Goal: Transaction & Acquisition: Purchase product/service

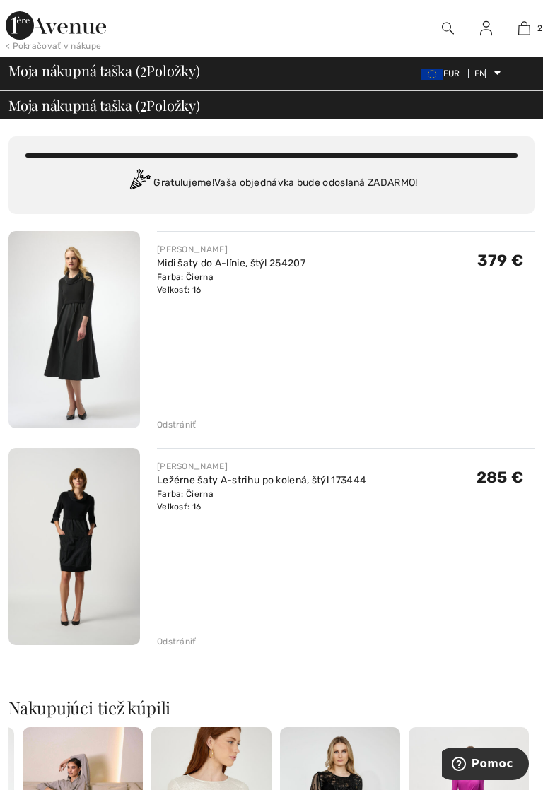
click at [78, 338] on img at bounding box center [73, 329] width 131 height 197
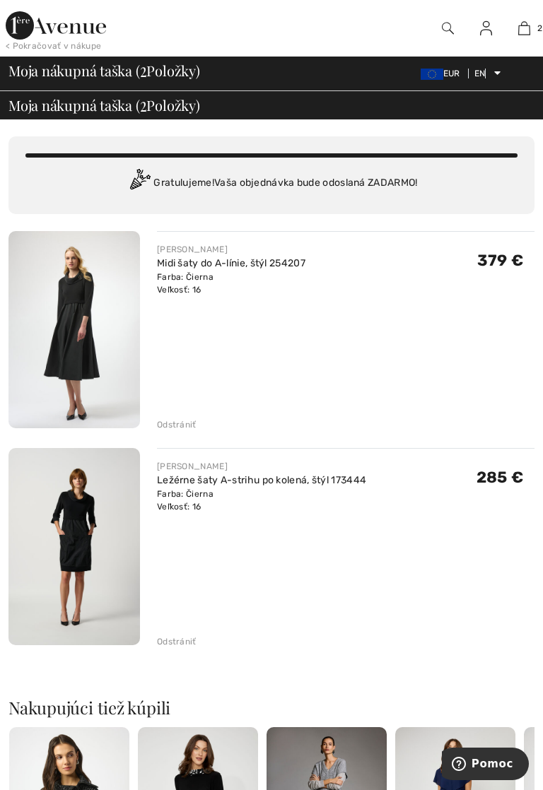
click at [177, 421] on font "Odstrániť" at bounding box center [177, 425] width 40 height 10
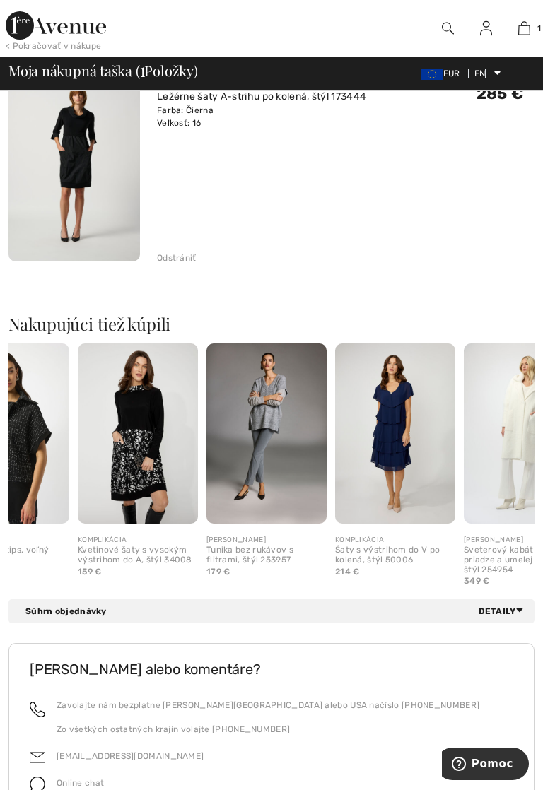
scroll to position [297, 0]
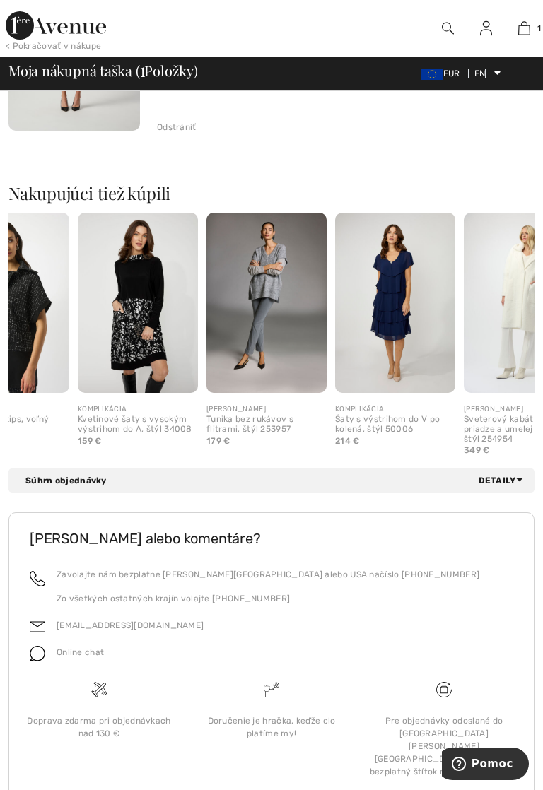
click at [59, 478] on font "Súhrn objednávky" at bounding box center [65, 481] width 81 height 10
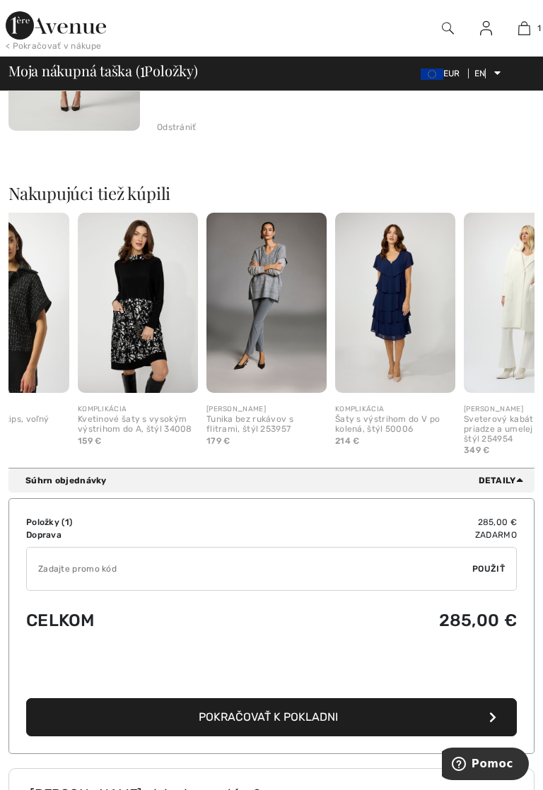
click at [141, 718] on button "Pokračovať k pokladni" at bounding box center [271, 717] width 490 height 38
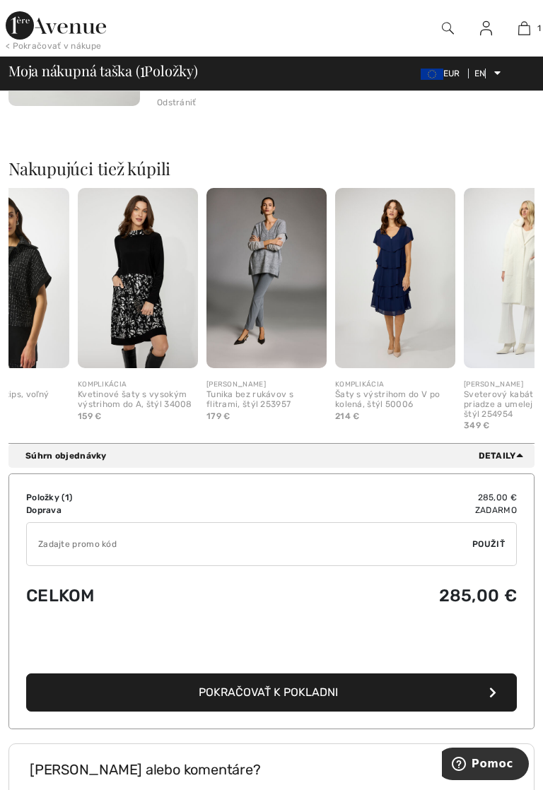
scroll to position [343, 0]
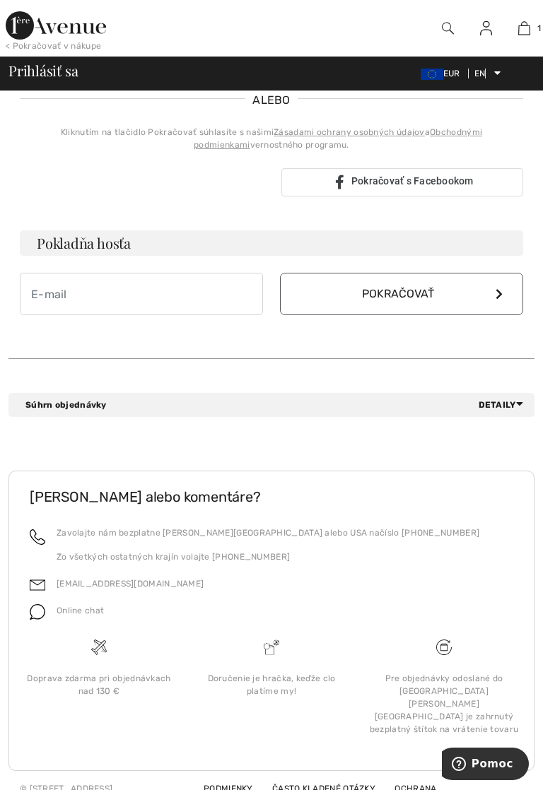
scroll to position [322, 0]
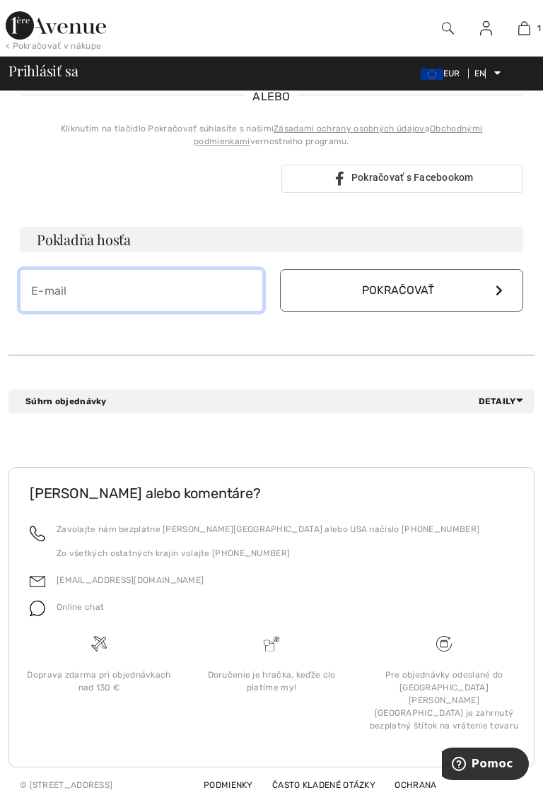
click at [48, 292] on input "email" at bounding box center [141, 290] width 243 height 42
type input "Hela.Buzgova@gmail.com"
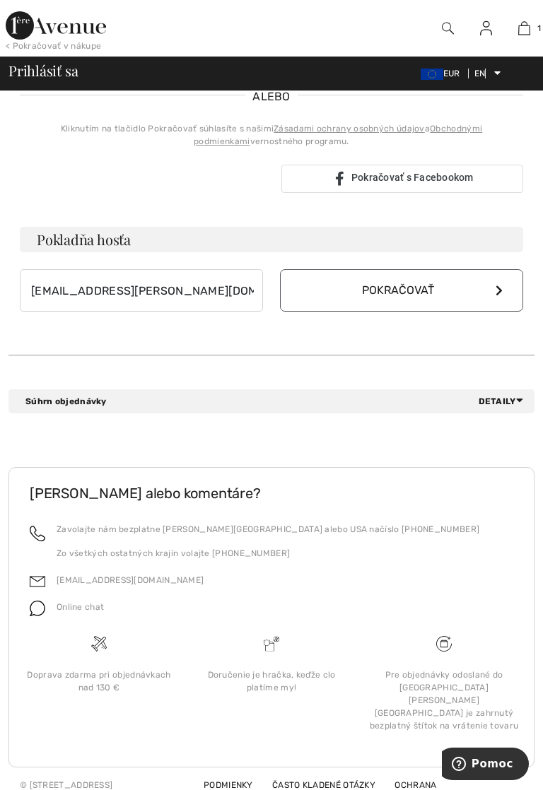
click at [394, 291] on font "Pokračovať" at bounding box center [398, 289] width 72 height 13
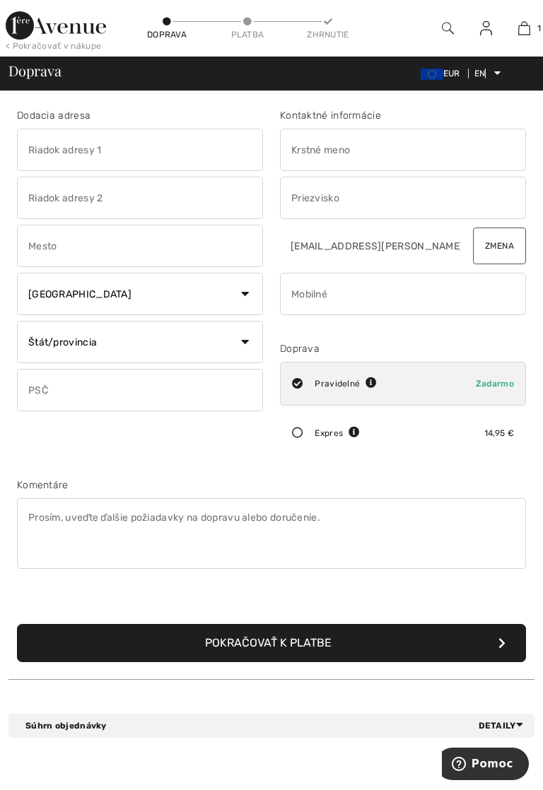
click at [374, 383] on icon at bounding box center [370, 382] width 11 height 11
radio input "true"
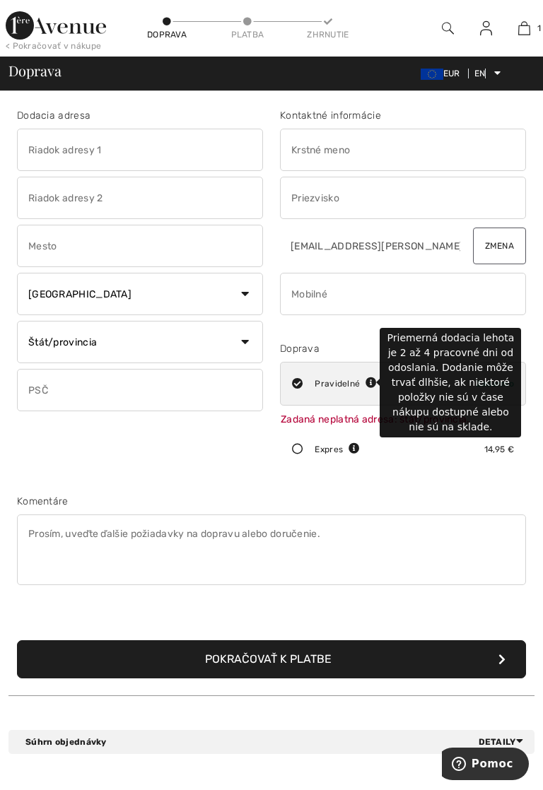
click at [45, 149] on input "text" at bounding box center [140, 150] width 246 height 42
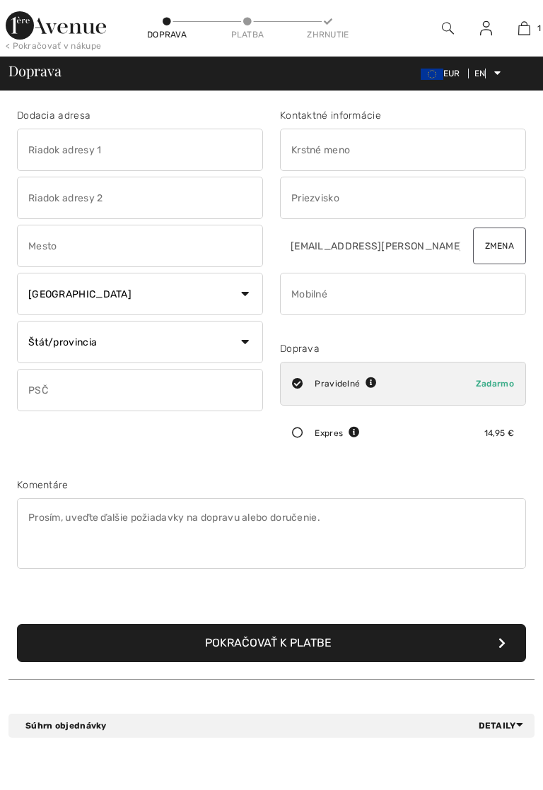
click at [302, 148] on input "text" at bounding box center [403, 150] width 246 height 42
type input "Helena"
type input "Povraznícka 13"
type input "Bratislava"
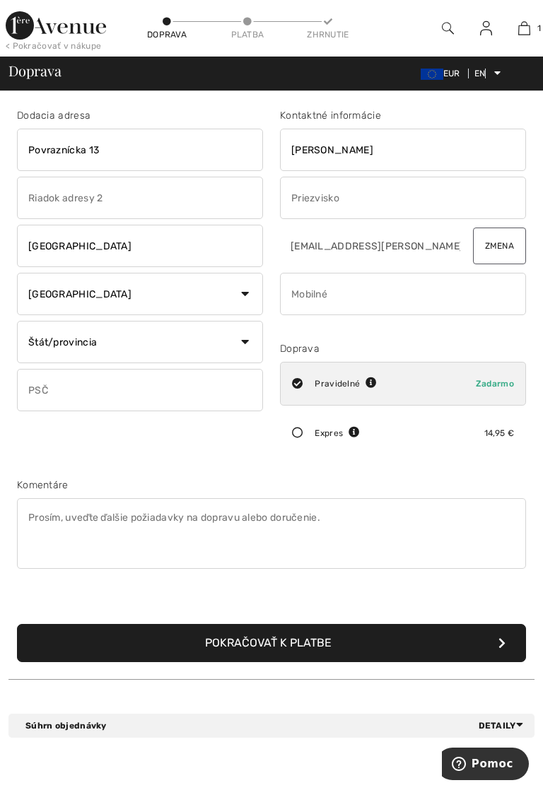
select select "SK"
type input "81106"
type input "Buzgova"
type input "0905585006"
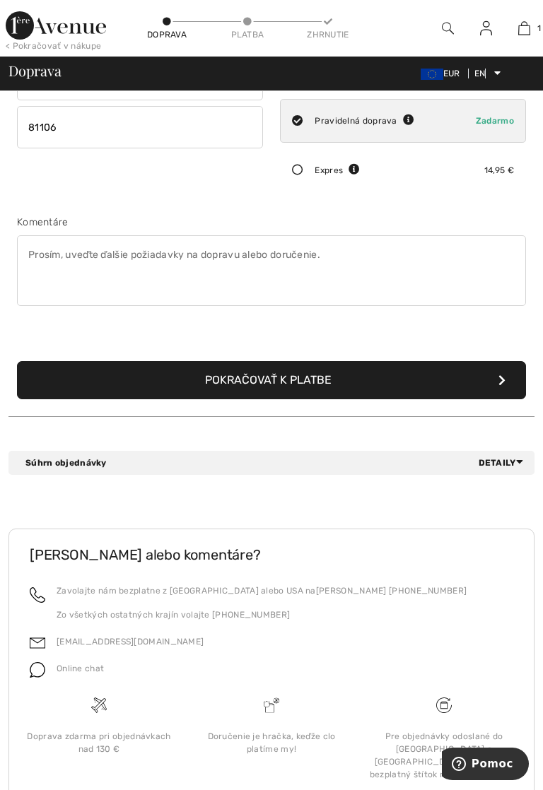
scroll to position [266, 0]
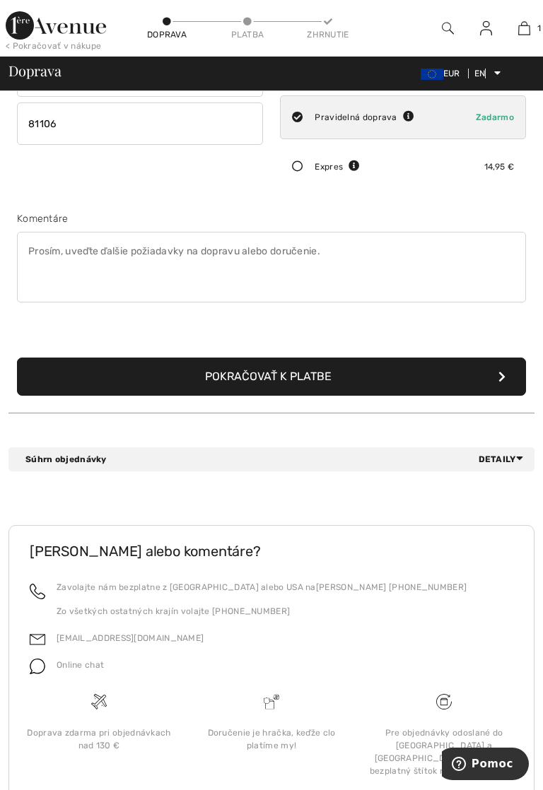
click at [102, 377] on button "Pokračovať k platbe" at bounding box center [271, 377] width 509 height 38
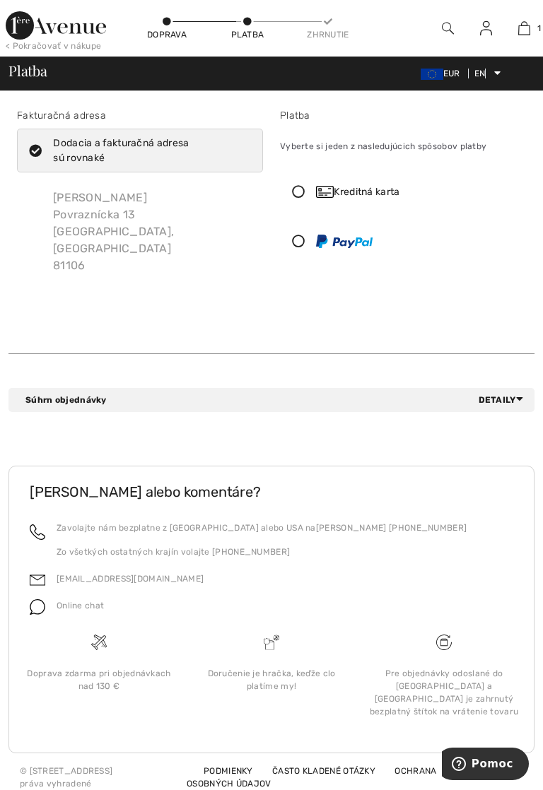
click at [302, 187] on icon at bounding box center [298, 191] width 35 height 13
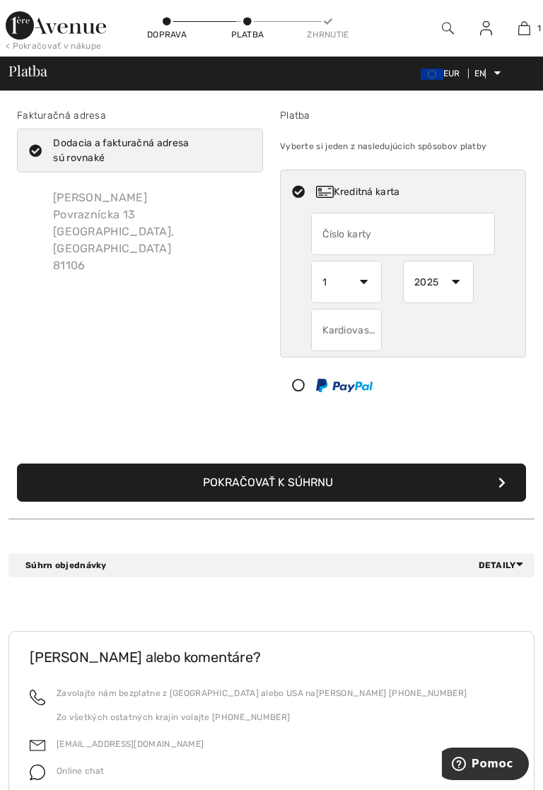
click at [93, 355] on div "Fakturačná adresa Dodacia a fakturačná adresa sú rovnaké [PERSON_NAME] [STREET_…" at bounding box center [139, 260] width 263 height 305
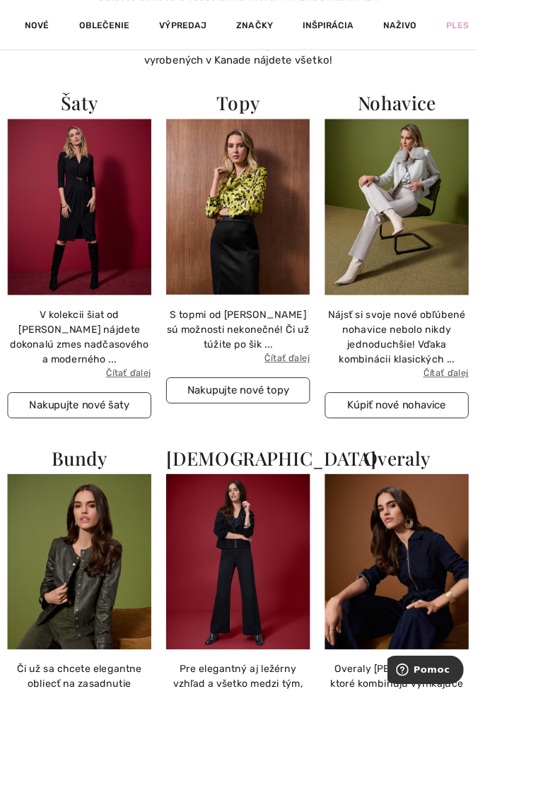
scroll to position [735, 0]
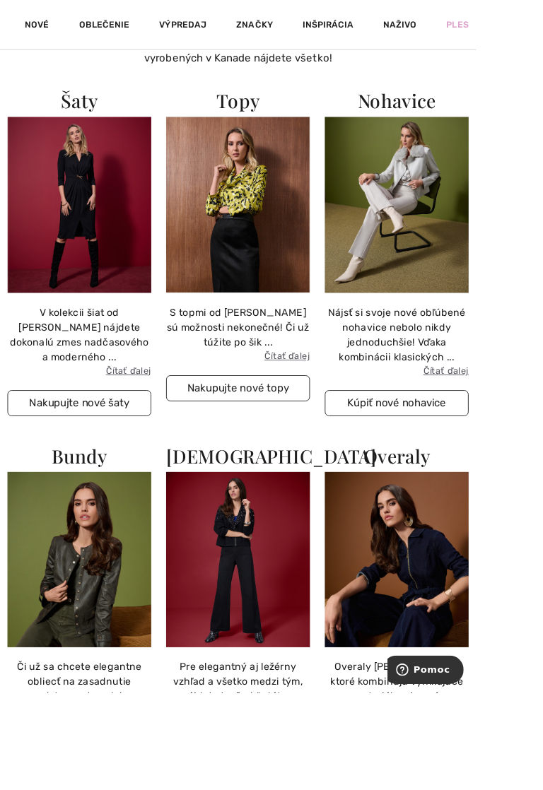
click at [273, 449] on font "Nakupujte nové topy" at bounding box center [271, 442] width 116 height 14
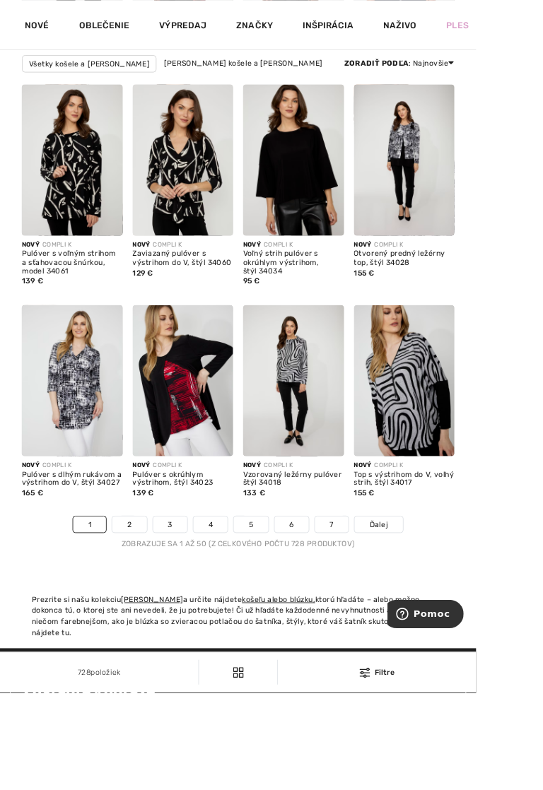
scroll to position [3553, 0]
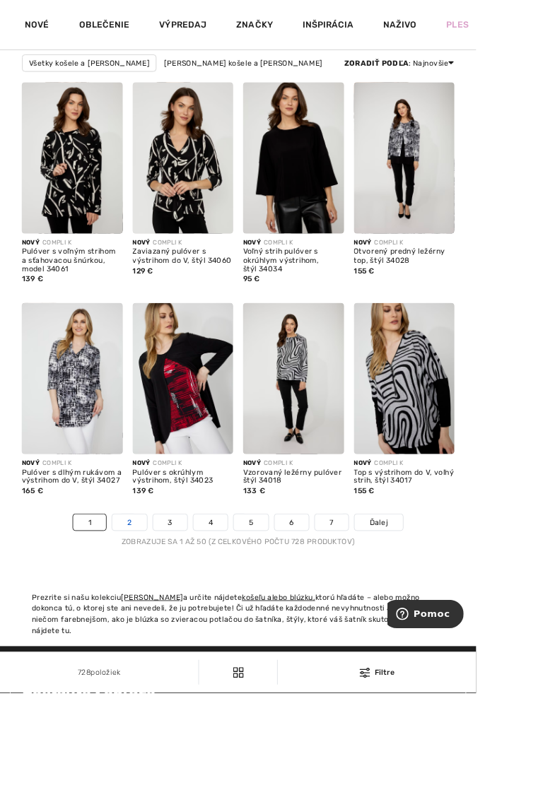
click font "2"
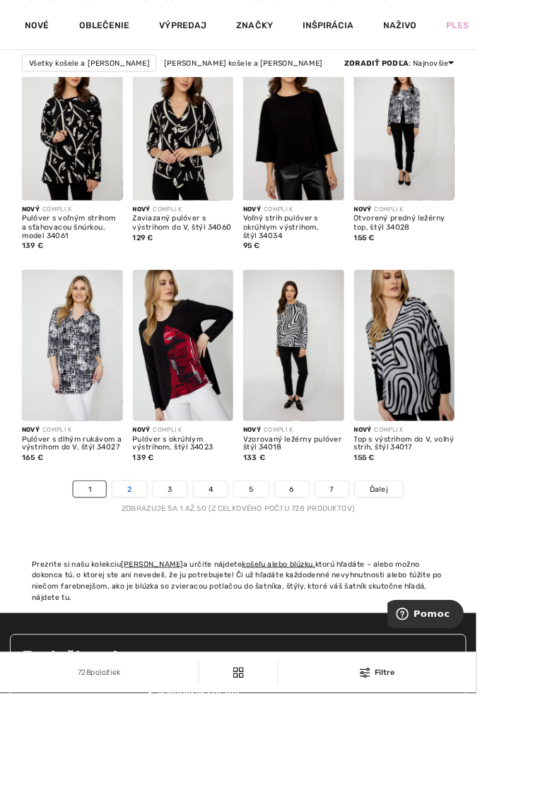
scroll to position [3605, 0]
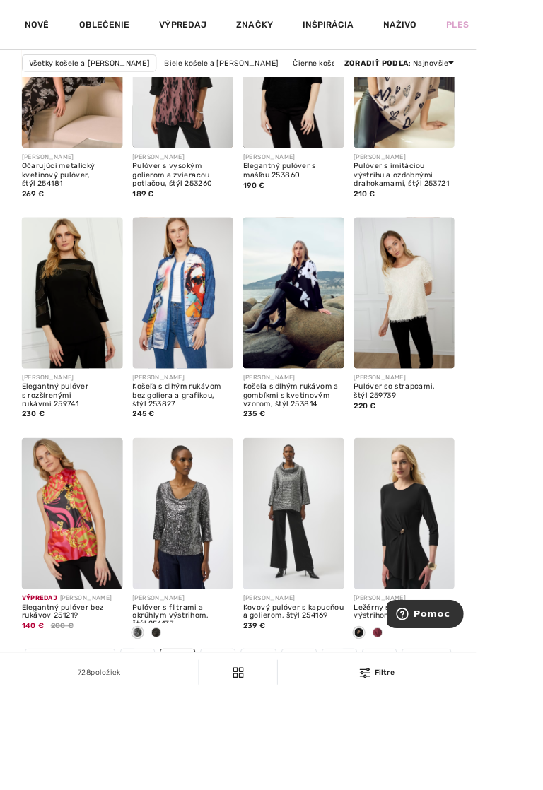
scroll to position [3404, 0]
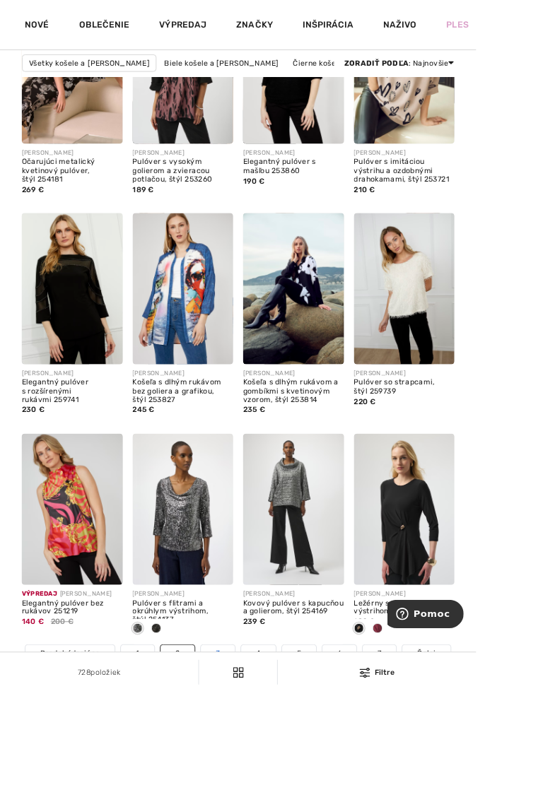
click at [243, 754] on link "3" at bounding box center [248, 745] width 39 height 18
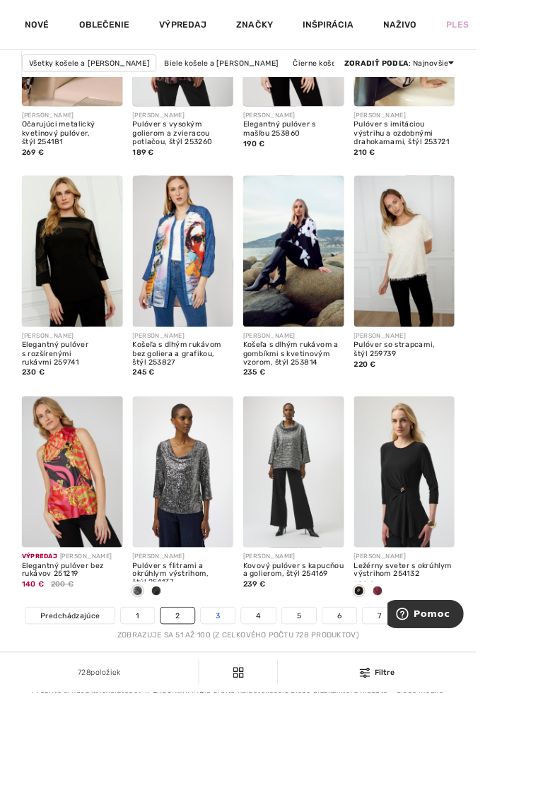
scroll to position [3456, 0]
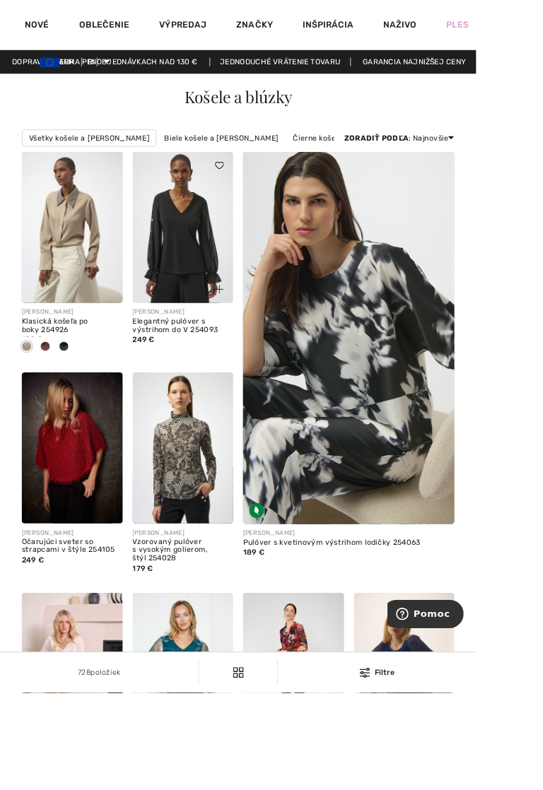
click at [223, 296] on img at bounding box center [208, 259] width 115 height 172
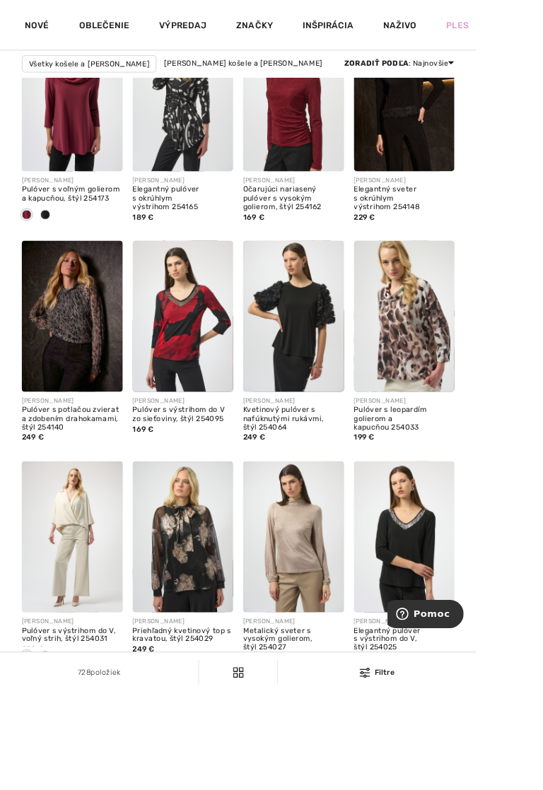
scroll to position [3387, 0]
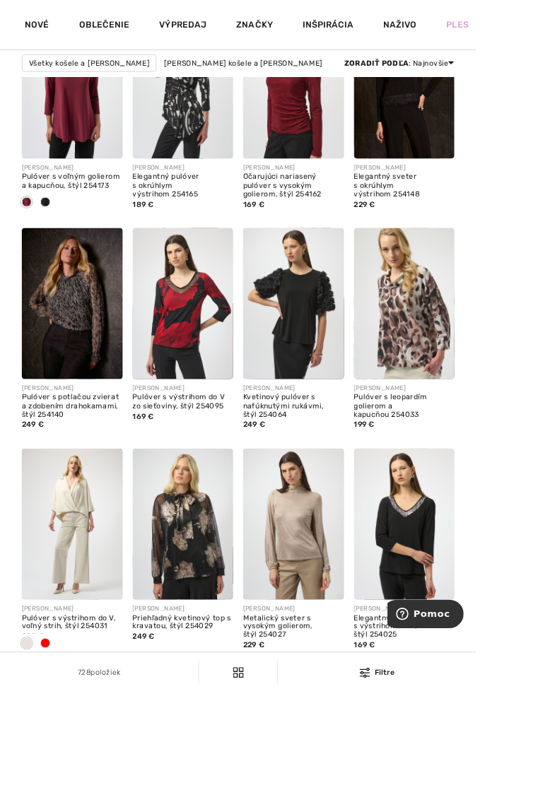
click at [297, 771] on link "4" at bounding box center [294, 762] width 39 height 18
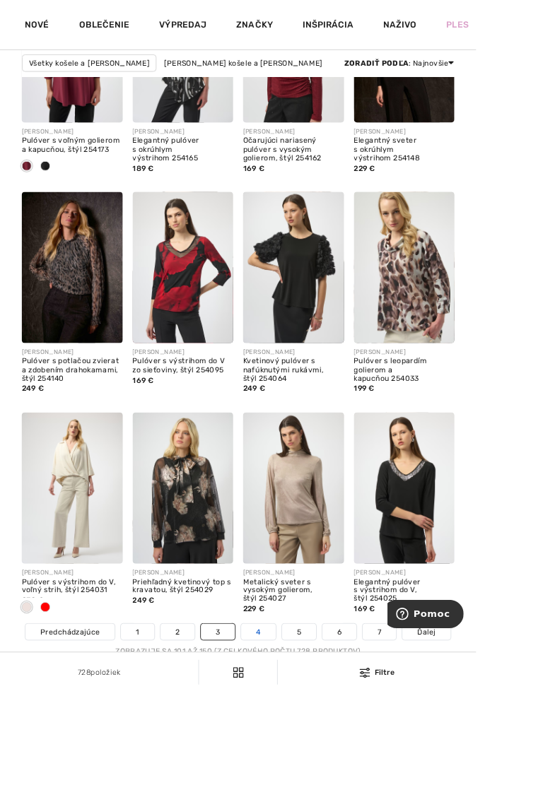
scroll to position [3439, 0]
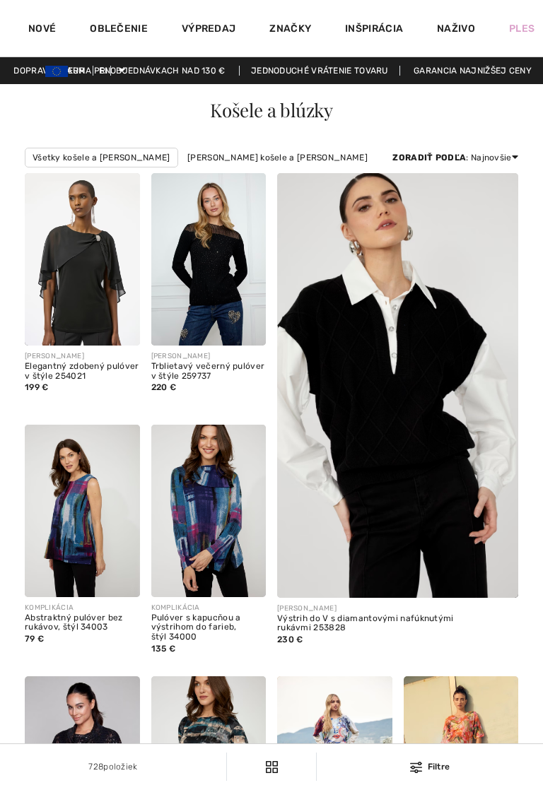
checkbox input "true"
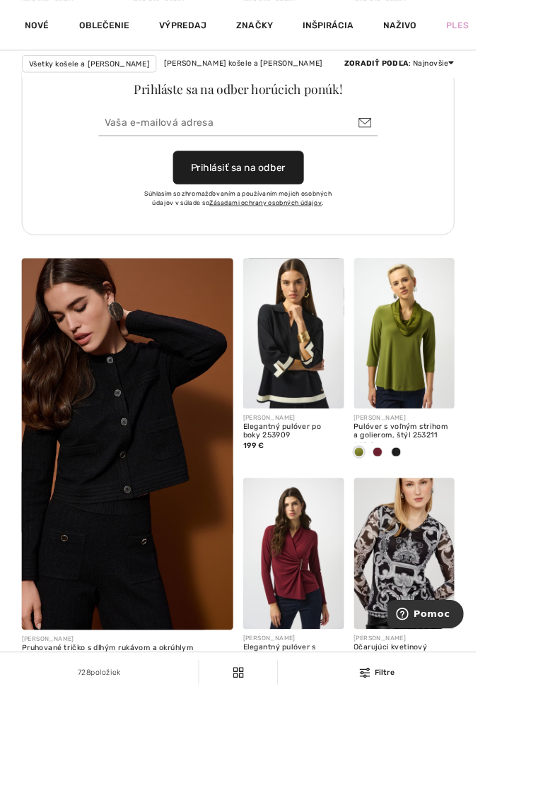
scroll to position [1993, 0]
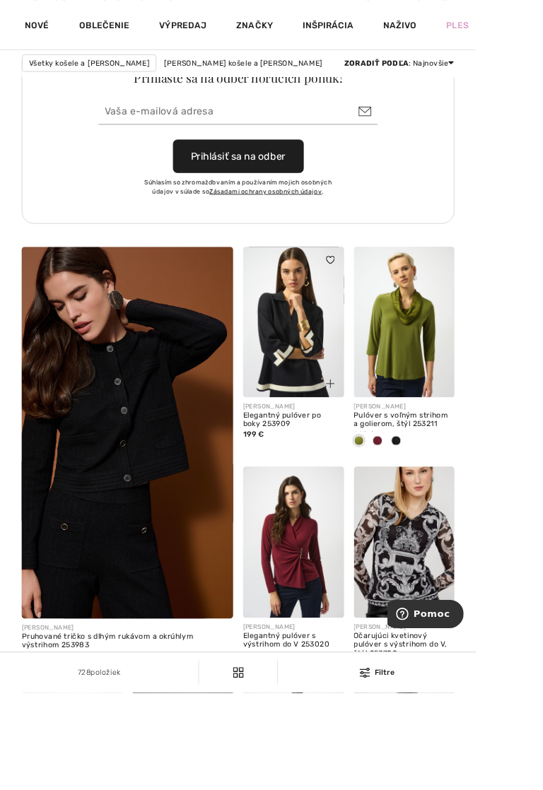
click at [338, 415] on img at bounding box center [334, 367] width 115 height 172
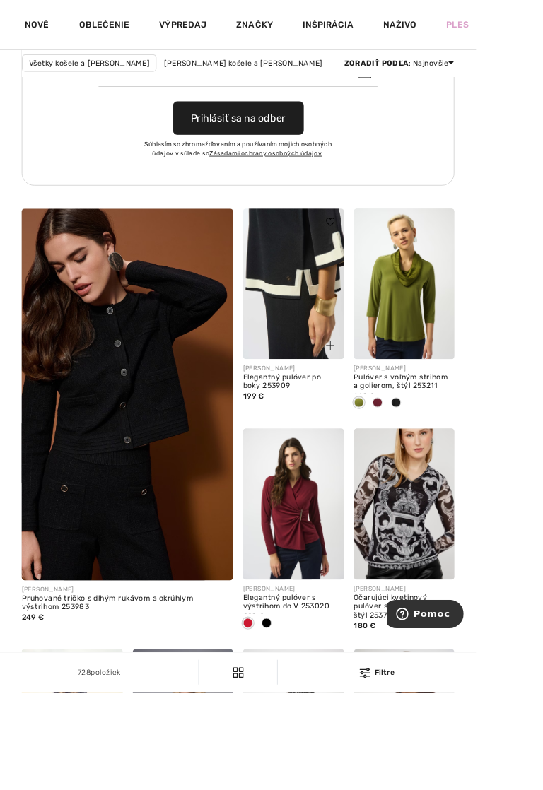
scroll to position [2045, 0]
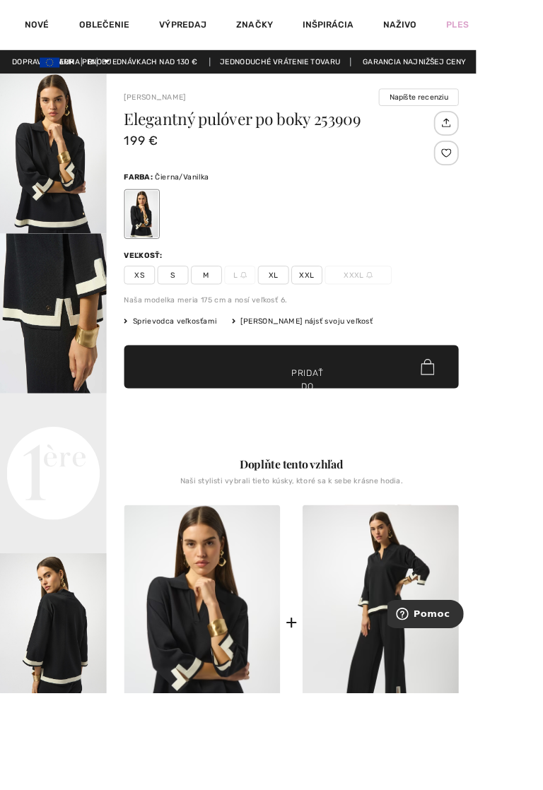
click at [214, 371] on font "Sprievodca veľkosťami" at bounding box center [198, 366] width 95 height 10
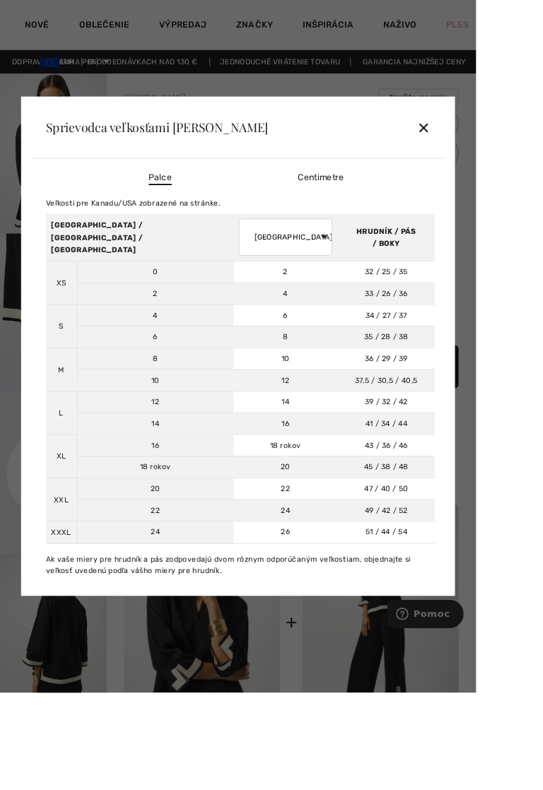
click at [355, 292] on select "[GEOGRAPHIC_DATA] [GEOGRAPHIC_DATA] Francúzsko Nemecko [GEOGRAPHIC_DATA] [GEOGR…" at bounding box center [325, 270] width 107 height 42
select select "de"
click at [272, 292] on select "[GEOGRAPHIC_DATA] [GEOGRAPHIC_DATA] Francúzsko Nemecko [GEOGRAPHIC_DATA] [GEOGR…" at bounding box center [325, 270] width 107 height 42
click at [490, 157] on font "✕" at bounding box center [483, 146] width 15 height 20
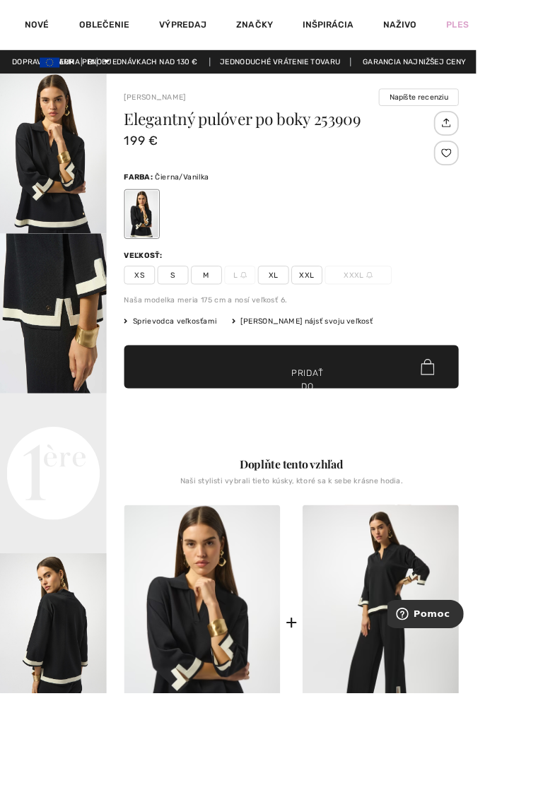
click at [301, 324] on span "XL" at bounding box center [311, 313] width 35 height 21
click at [298, 433] on span "✔ Pridané do košíka Pridať do košíka" at bounding box center [332, 418] width 382 height 49
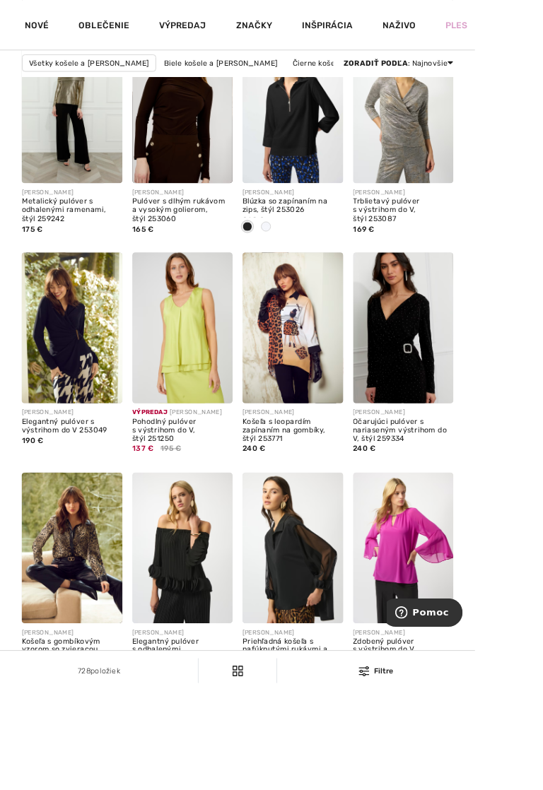
scroll to position [3363, 0]
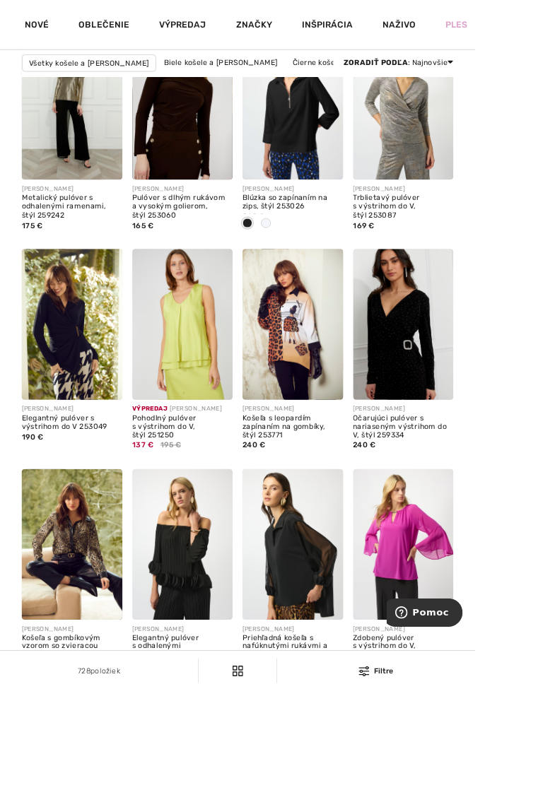
click at [340, 789] on font "5" at bounding box center [340, 786] width 5 height 10
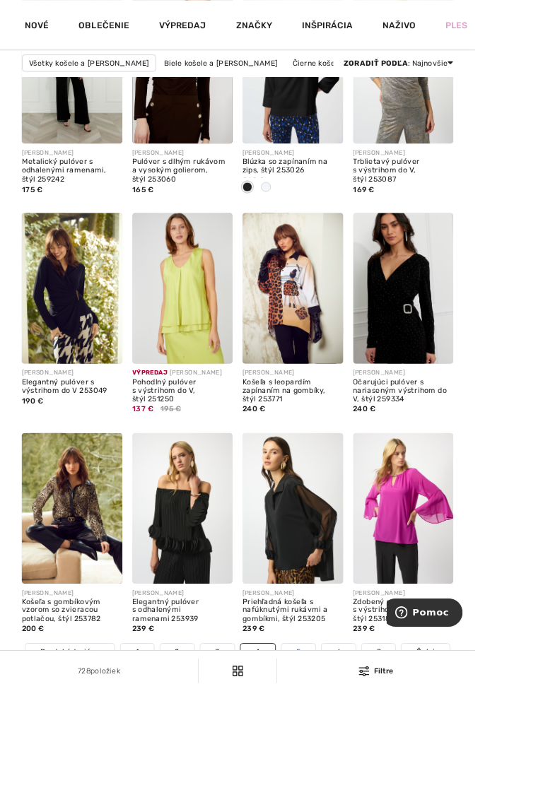
scroll to position [3414, 0]
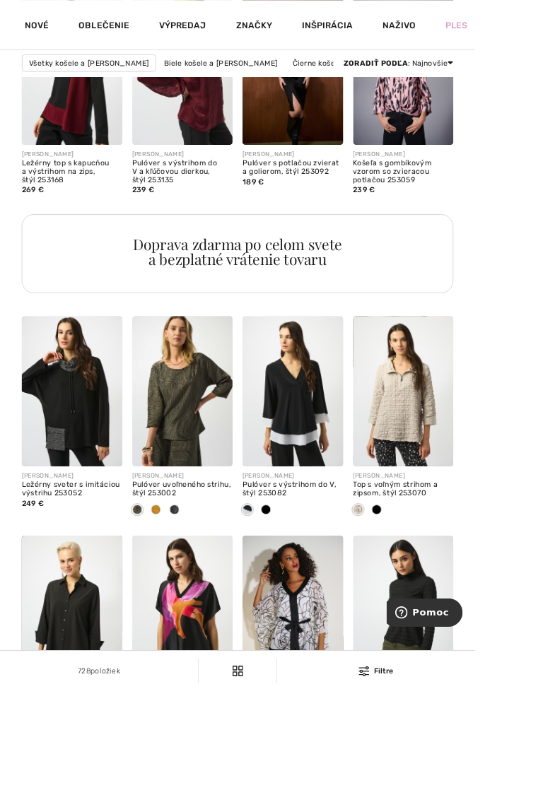
scroll to position [936, 0]
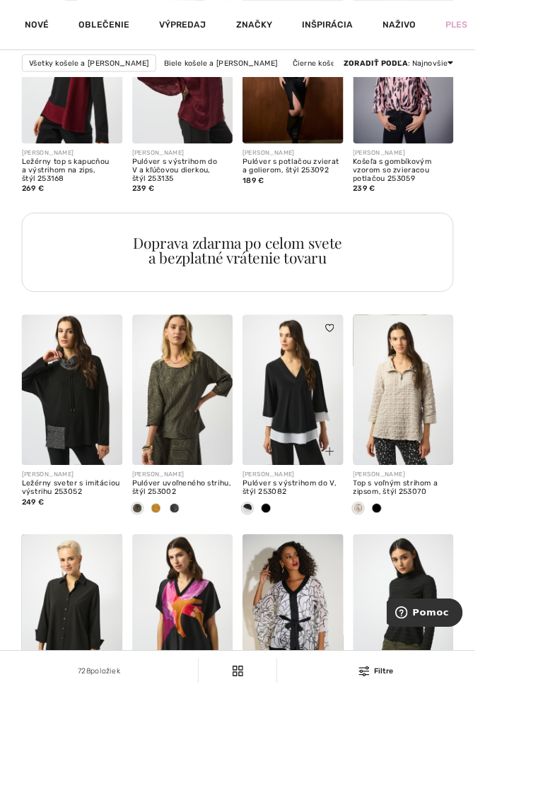
click at [339, 475] on img at bounding box center [334, 446] width 115 height 172
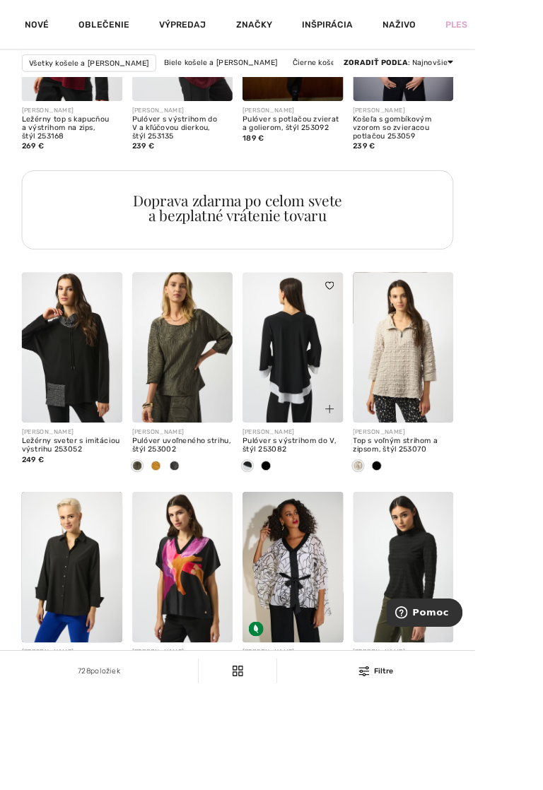
scroll to position [988, 0]
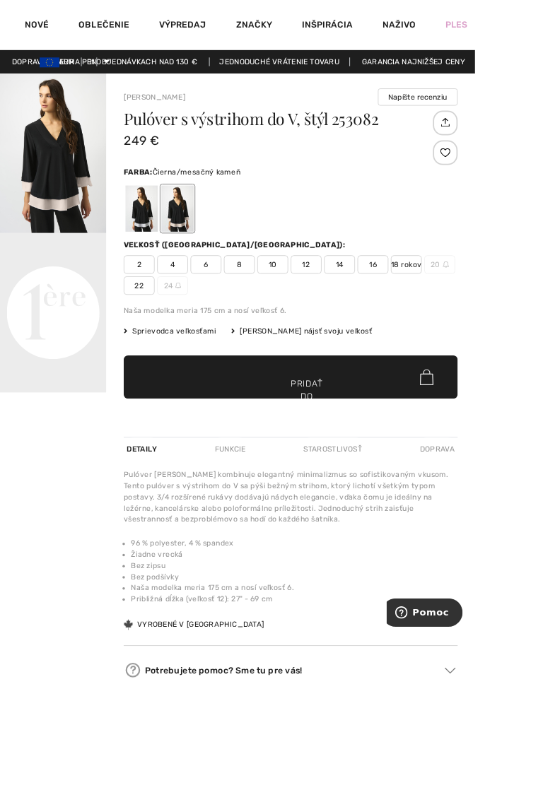
click at [427, 307] on font "16" at bounding box center [426, 302] width 9 height 10
click at [157, 255] on div at bounding box center [161, 238] width 37 height 53
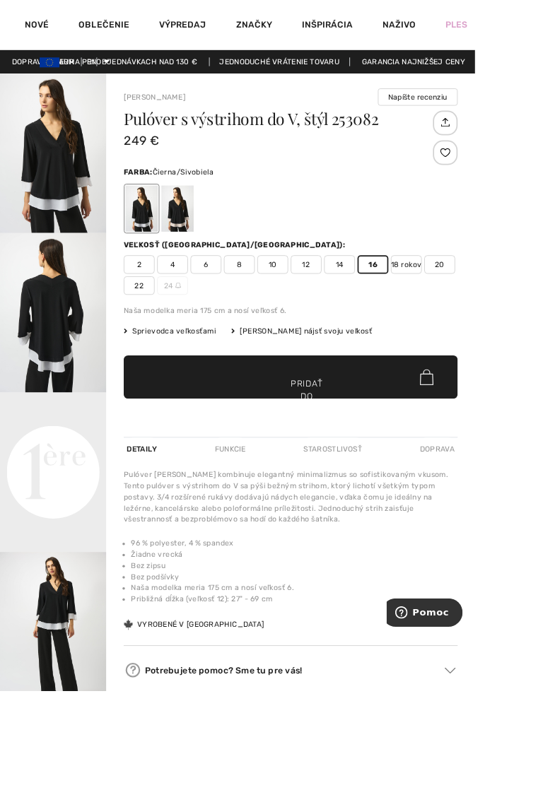
click at [208, 253] on div at bounding box center [202, 238] width 37 height 53
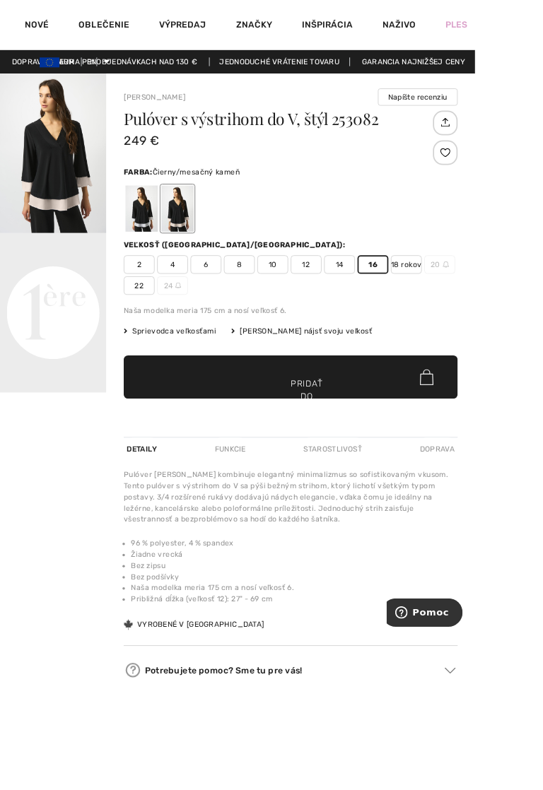
click at [162, 251] on div at bounding box center [161, 238] width 37 height 53
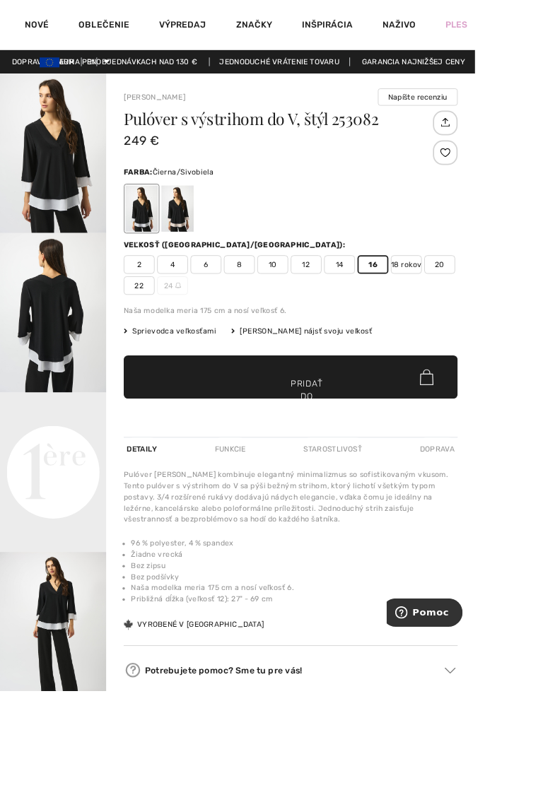
click at [206, 254] on div at bounding box center [202, 238] width 37 height 53
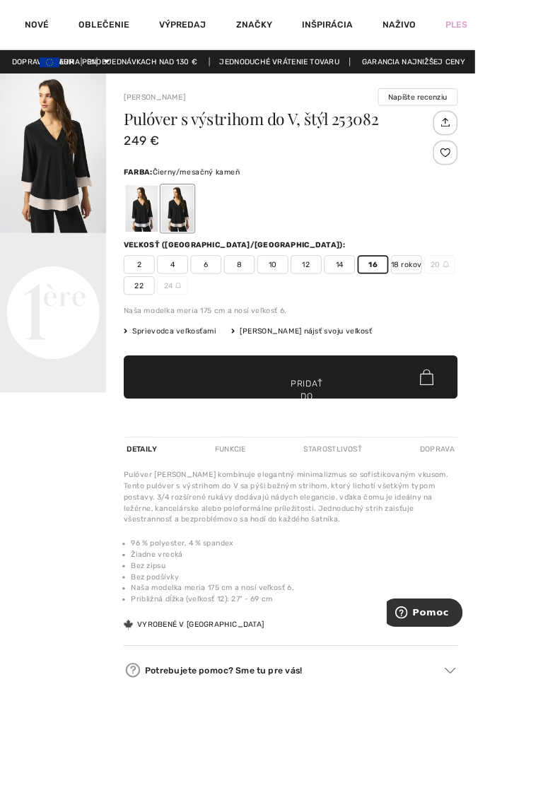
click at [281, 437] on span "✔ Pridané do košíka Pridať do košíka" at bounding box center [332, 430] width 382 height 49
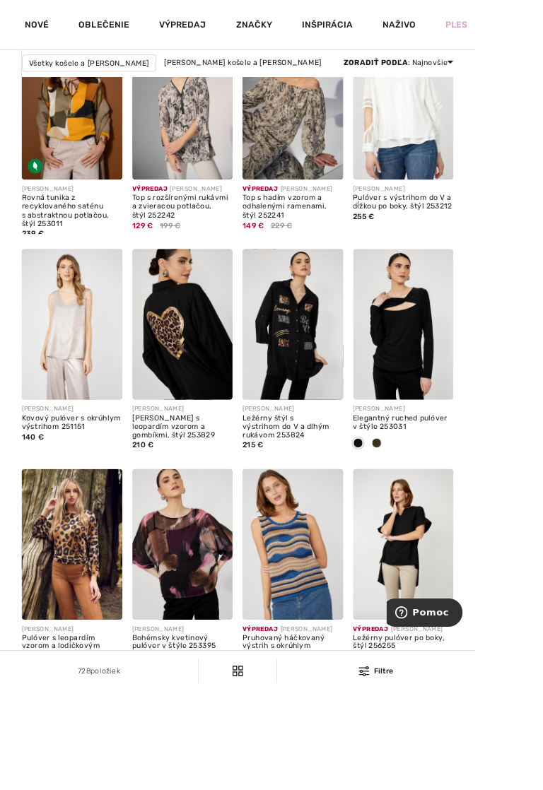
scroll to position [3363, 0]
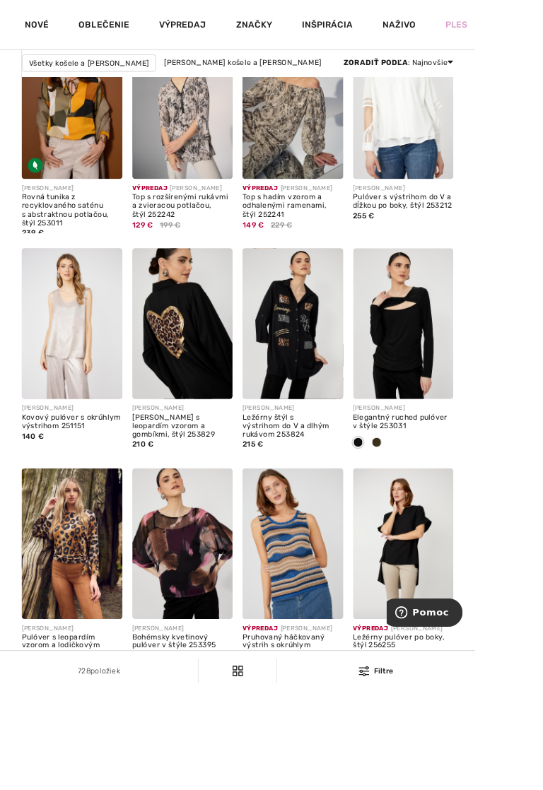
click at [346, 789] on link "6" at bounding box center [341, 786] width 39 height 18
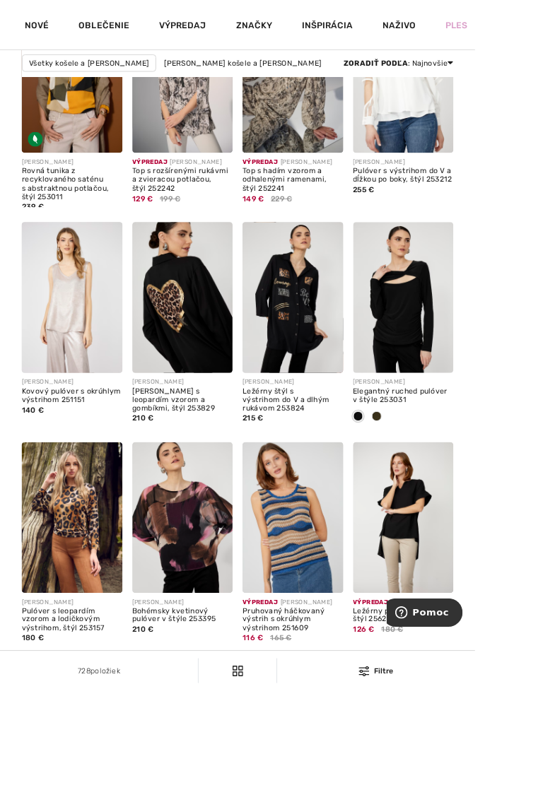
scroll to position [3415, 0]
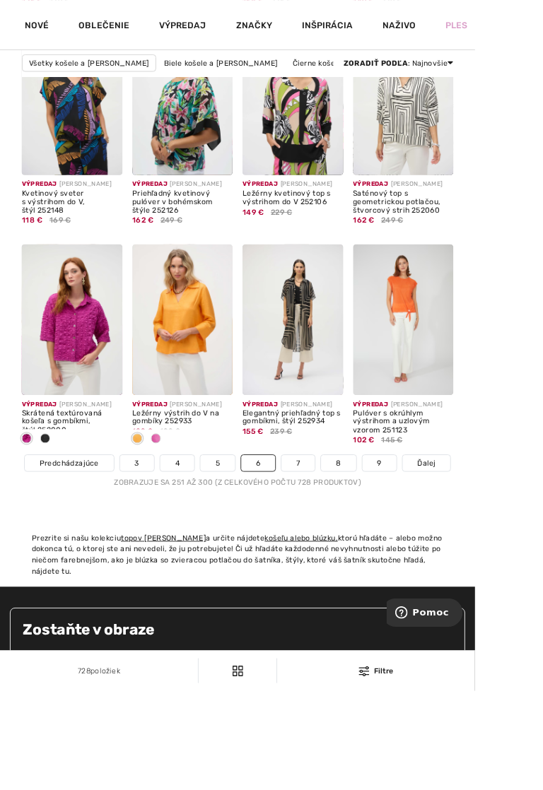
scroll to position [3623, 0]
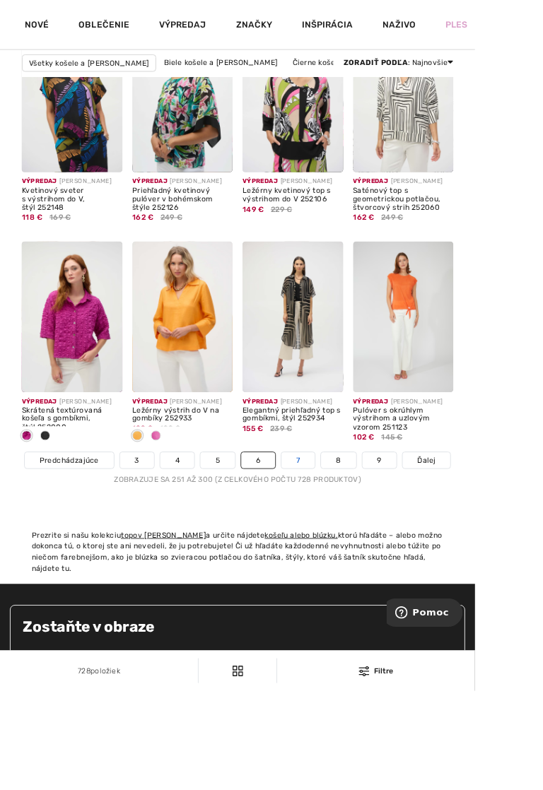
click at [341, 531] on font "7" at bounding box center [340, 526] width 4 height 10
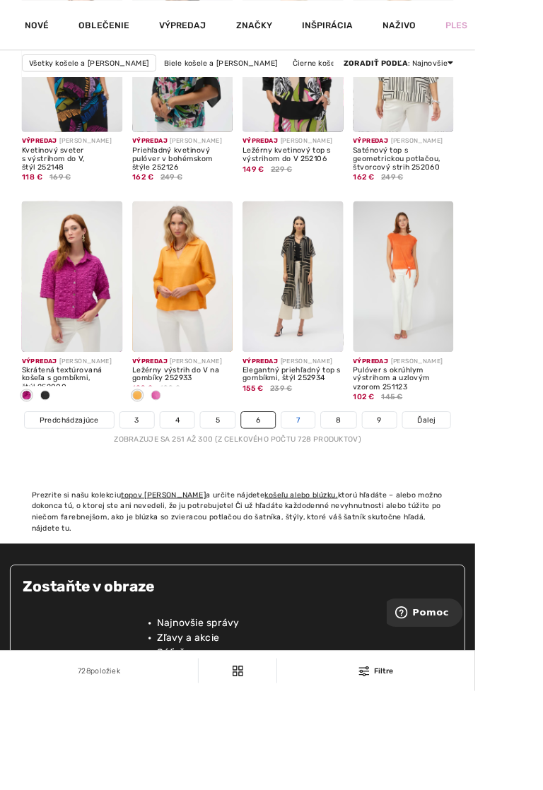
scroll to position [3675, 0]
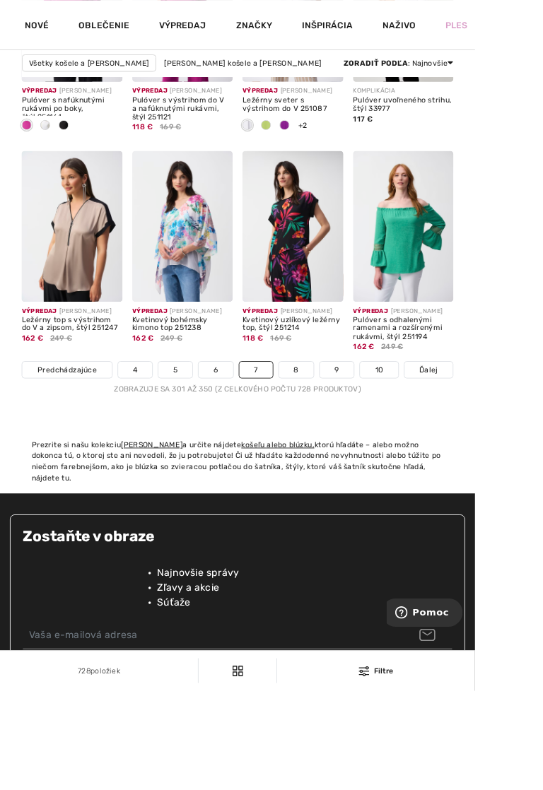
scroll to position [3728, 0]
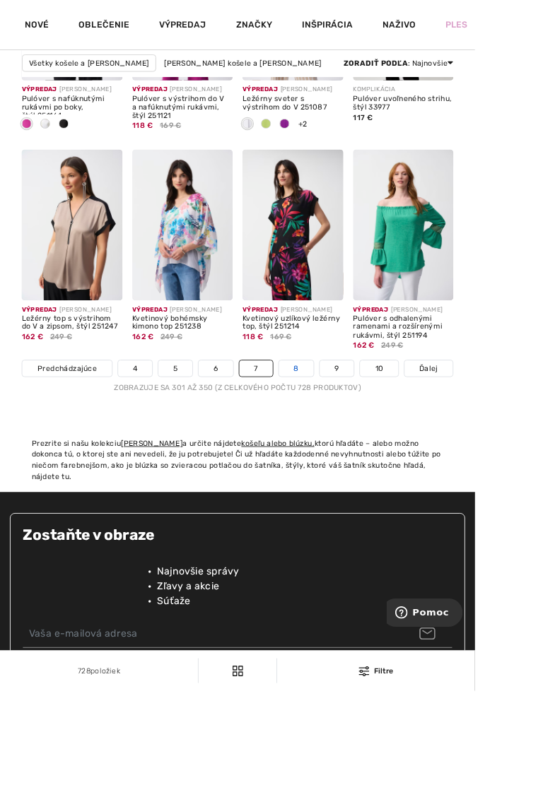
click at [338, 426] on font "8" at bounding box center [339, 421] width 6 height 10
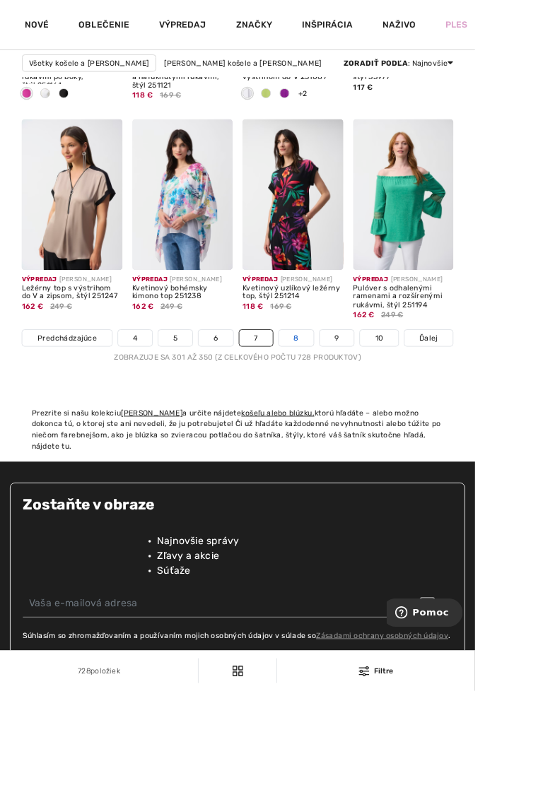
scroll to position [3780, 0]
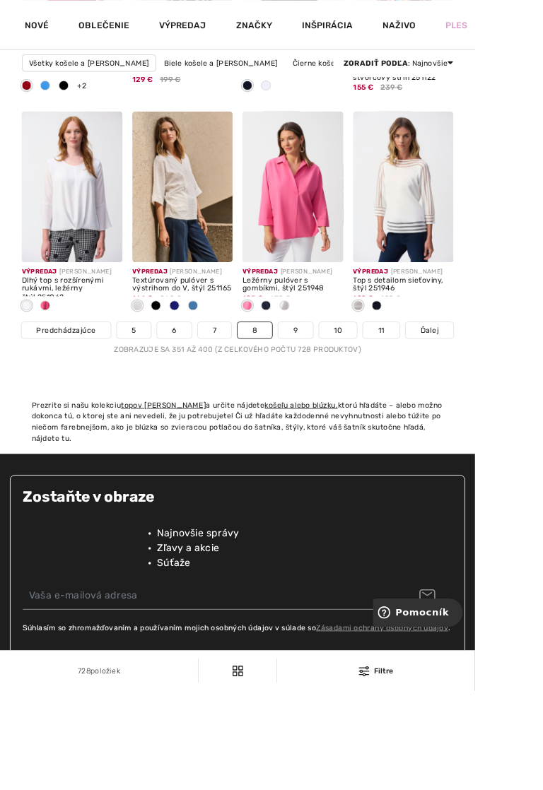
scroll to position [3767, 0]
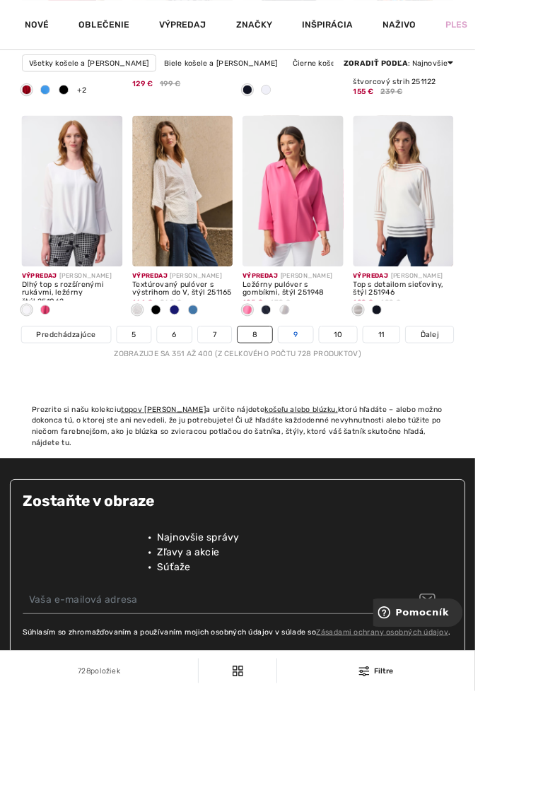
click at [335, 387] on font "9" at bounding box center [337, 382] width 5 height 10
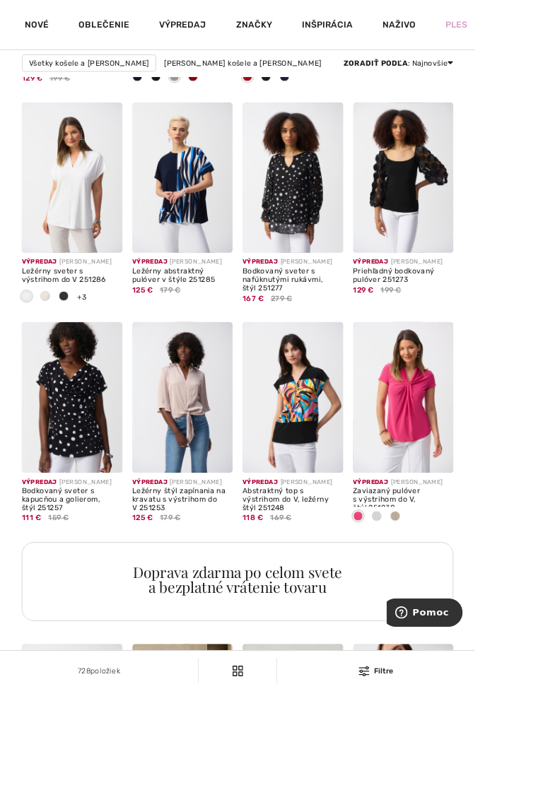
scroll to position [562, 0]
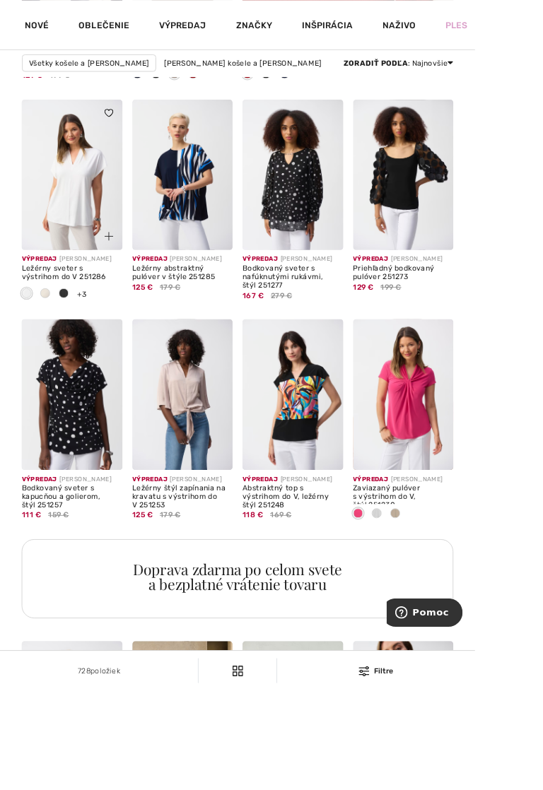
click at [76, 235] on img at bounding box center [82, 200] width 115 height 172
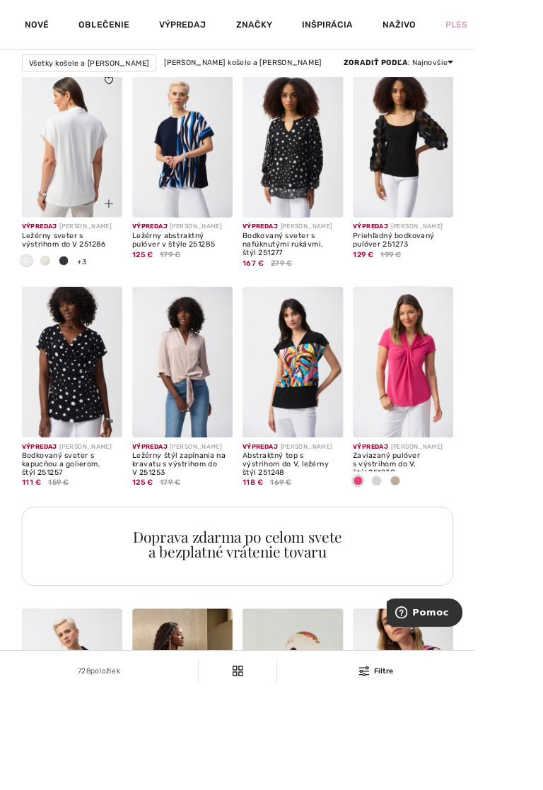
scroll to position [615, 0]
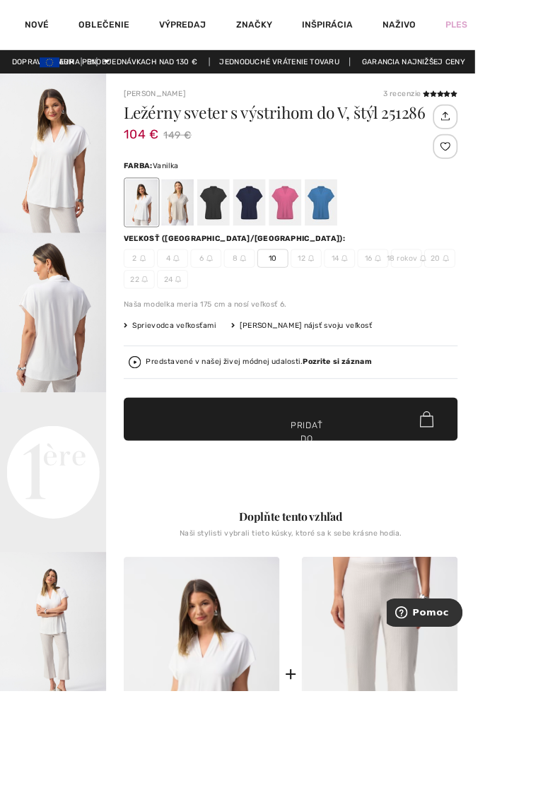
click at [372, 235] on div at bounding box center [366, 231] width 37 height 53
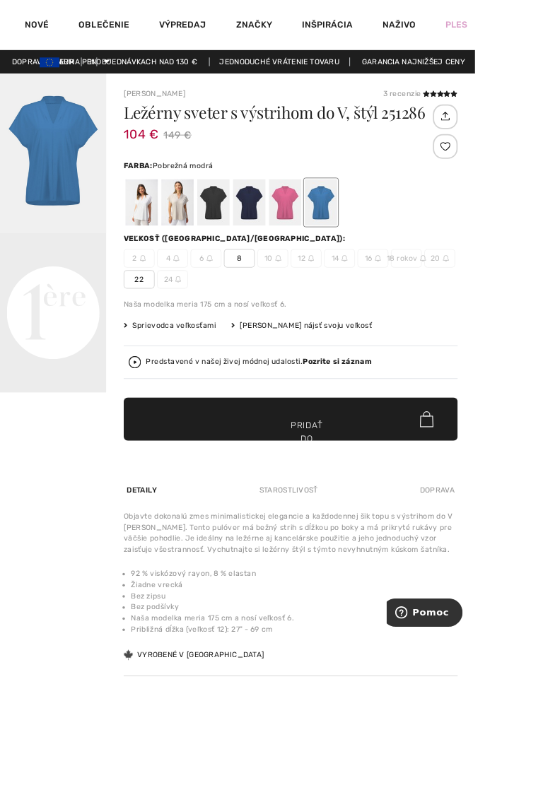
click at [324, 252] on div at bounding box center [325, 231] width 37 height 53
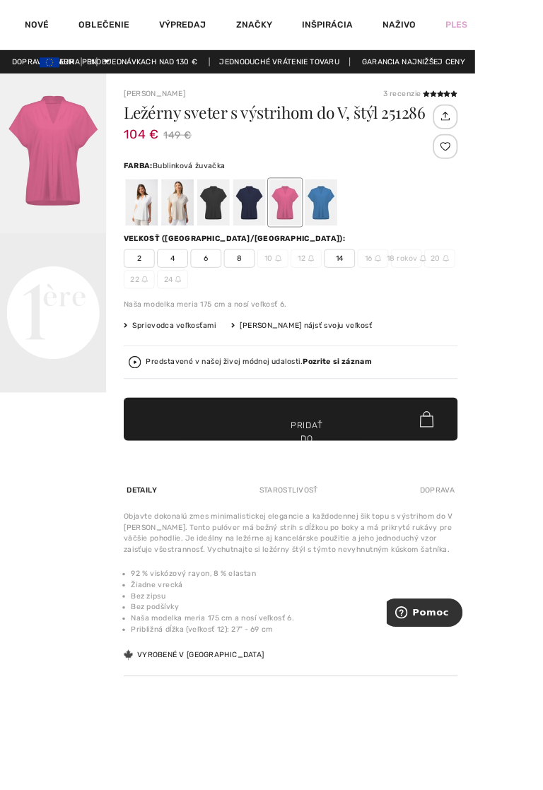
click at [279, 249] on div at bounding box center [284, 231] width 37 height 53
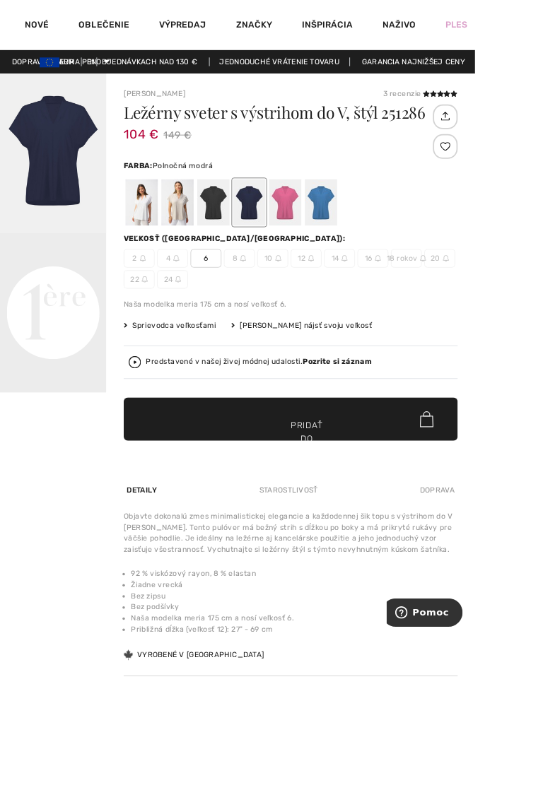
click at [235, 241] on div at bounding box center [243, 231] width 37 height 53
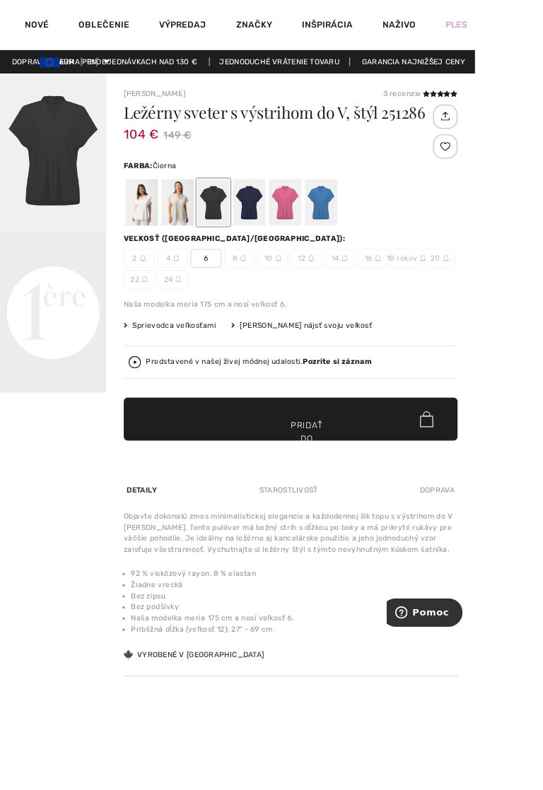
click at [200, 249] on div at bounding box center [202, 231] width 37 height 53
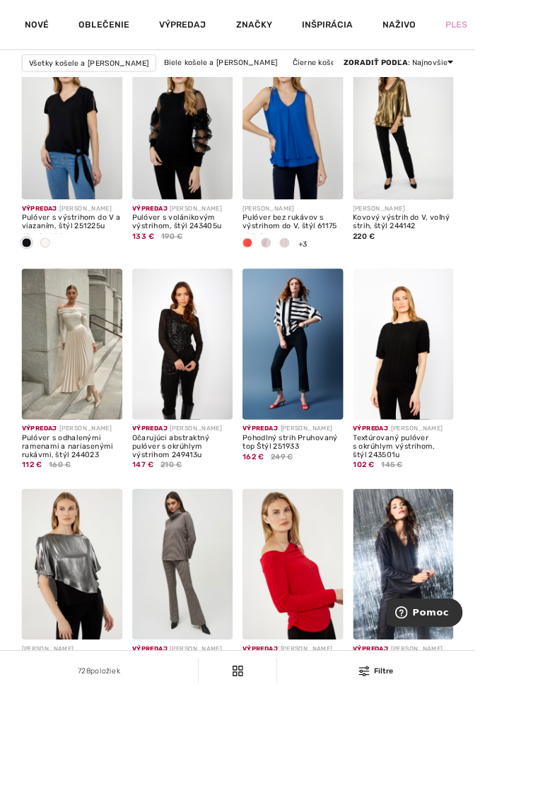
scroll to position [3358, 0]
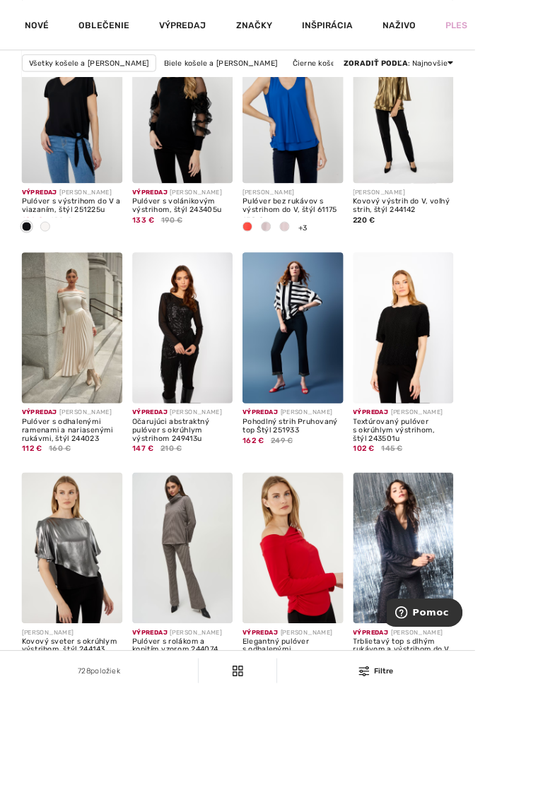
click at [338, 789] on font "10" at bounding box center [339, 791] width 10 height 10
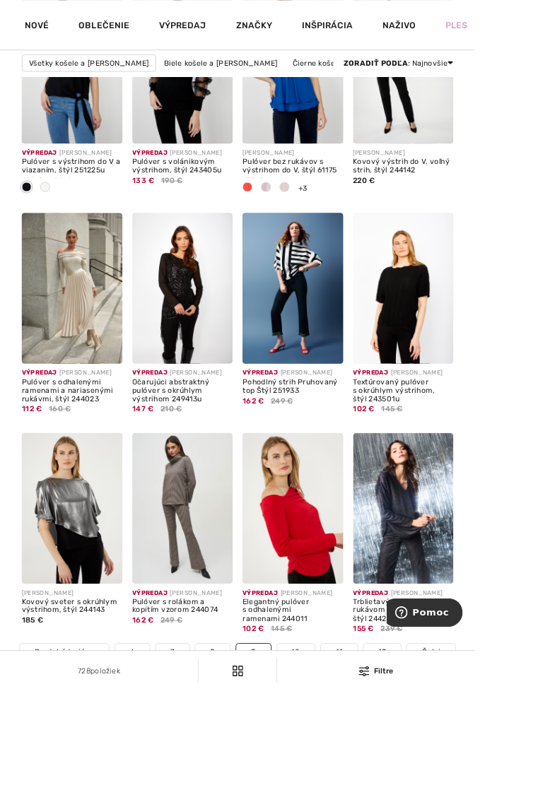
scroll to position [3410, 0]
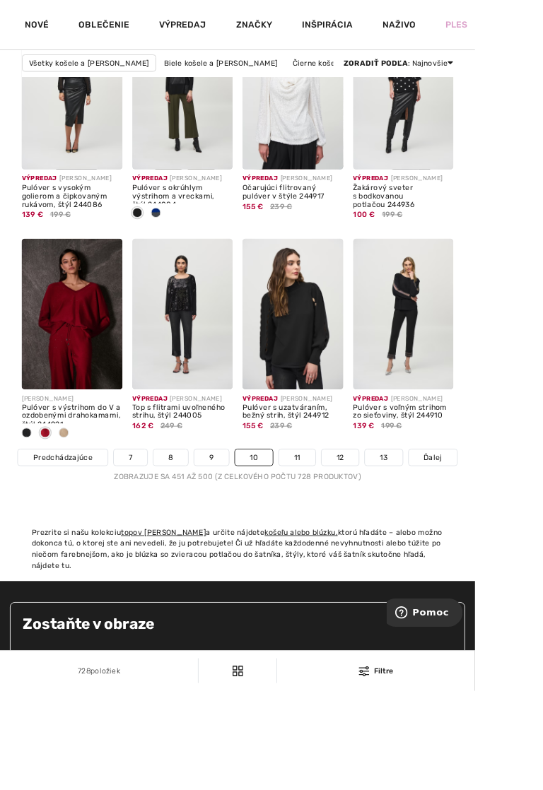
scroll to position [3628, 0]
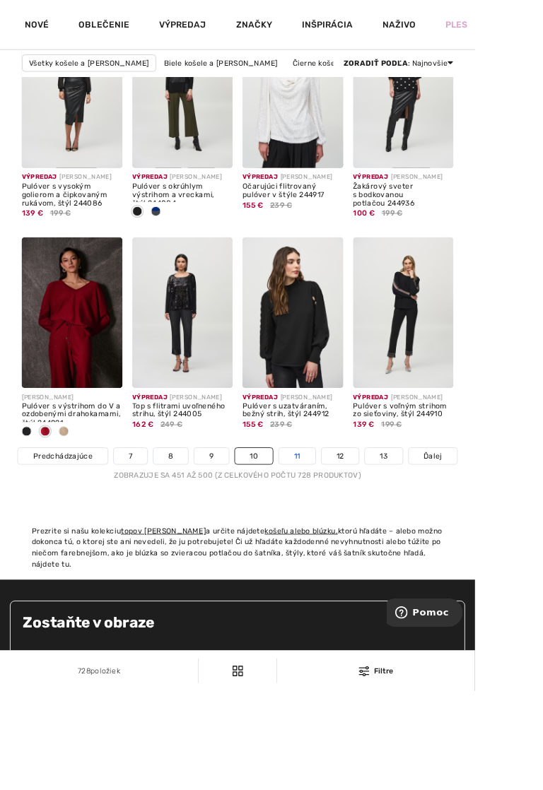
click at [346, 531] on link "11" at bounding box center [340, 521] width 42 height 18
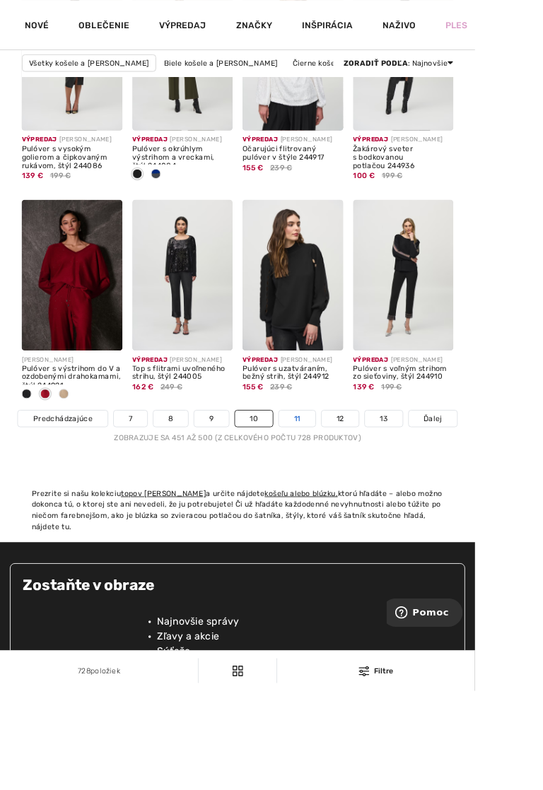
scroll to position [3679, 0]
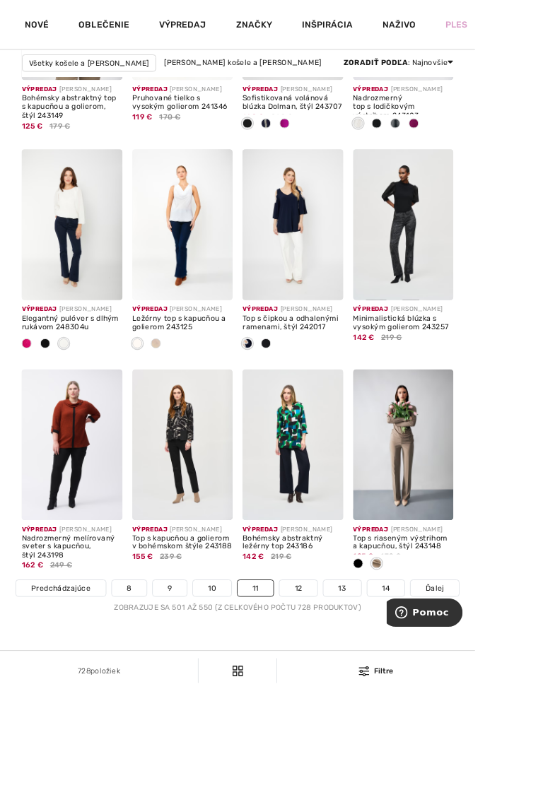
scroll to position [3479, 0]
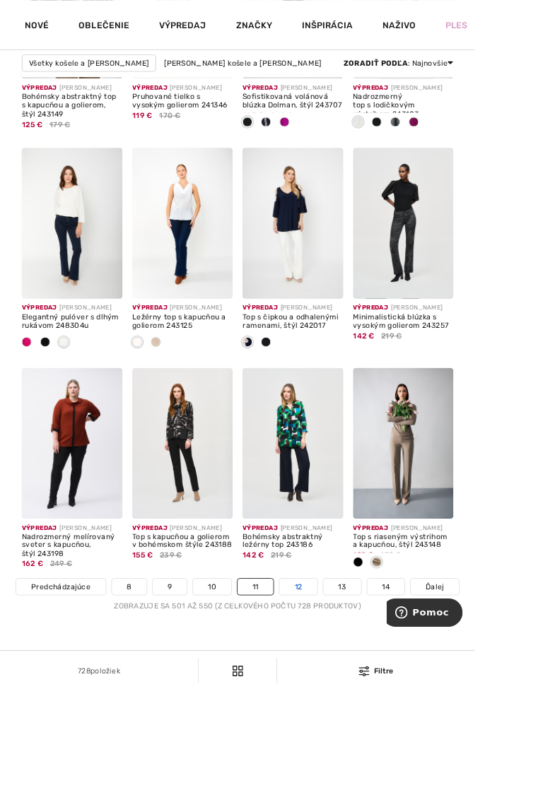
click at [341, 676] on font "12" at bounding box center [340, 671] width 9 height 10
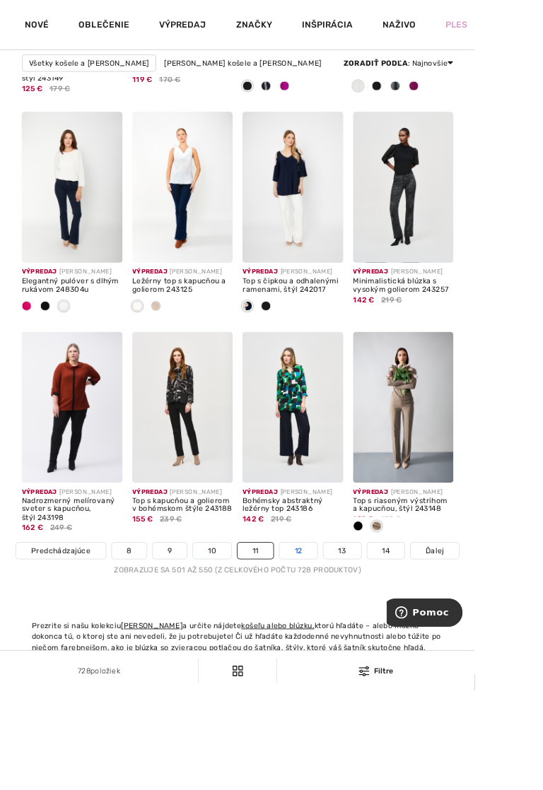
scroll to position [3531, 0]
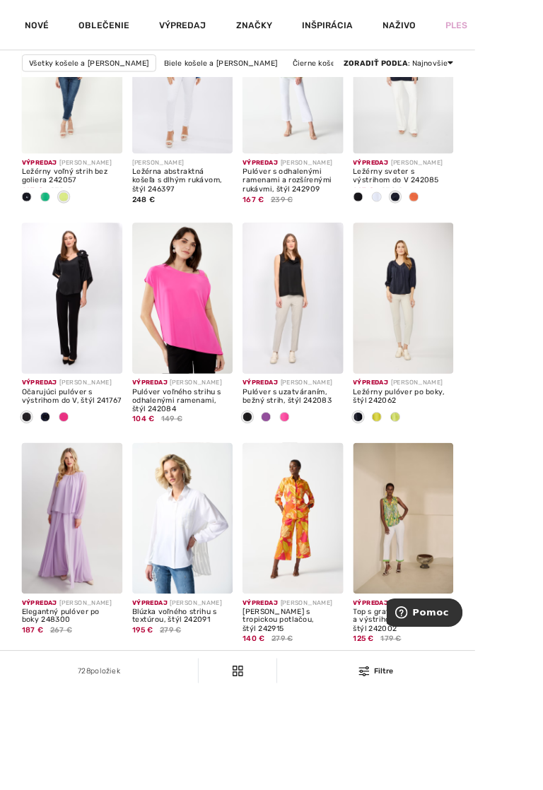
scroll to position [3394, 0]
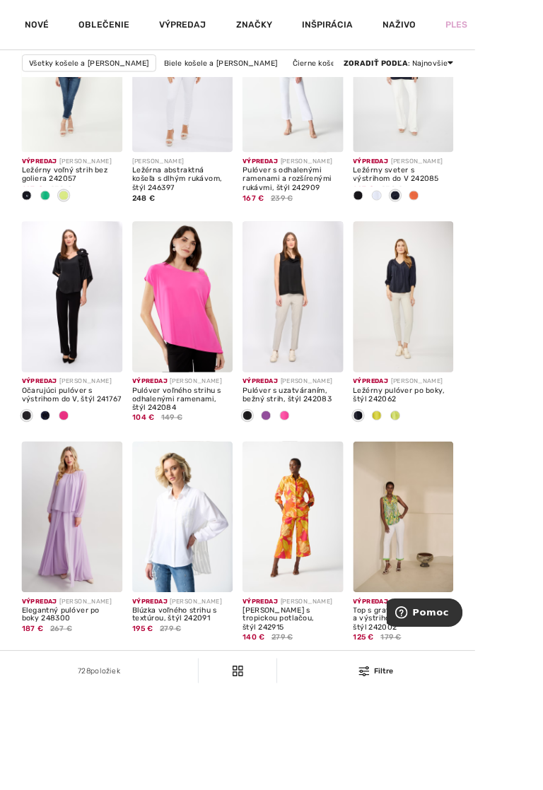
click at [346, 760] on font "13" at bounding box center [342, 755] width 9 height 10
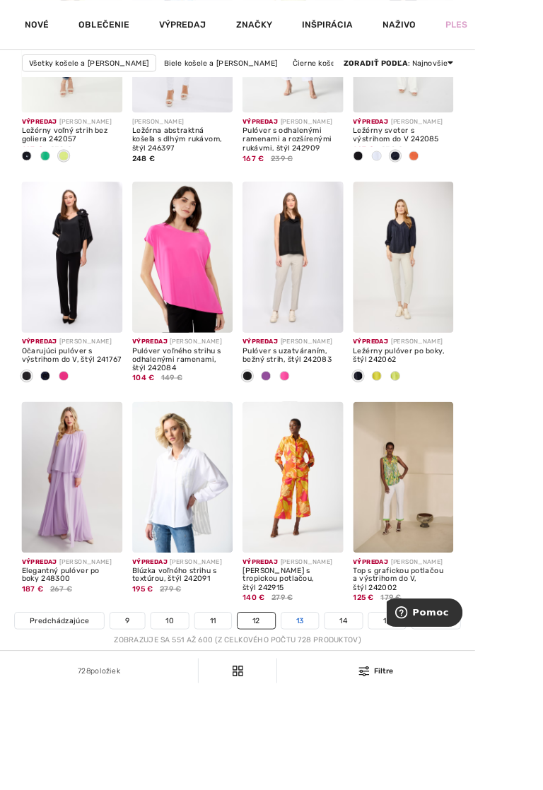
scroll to position [3446, 0]
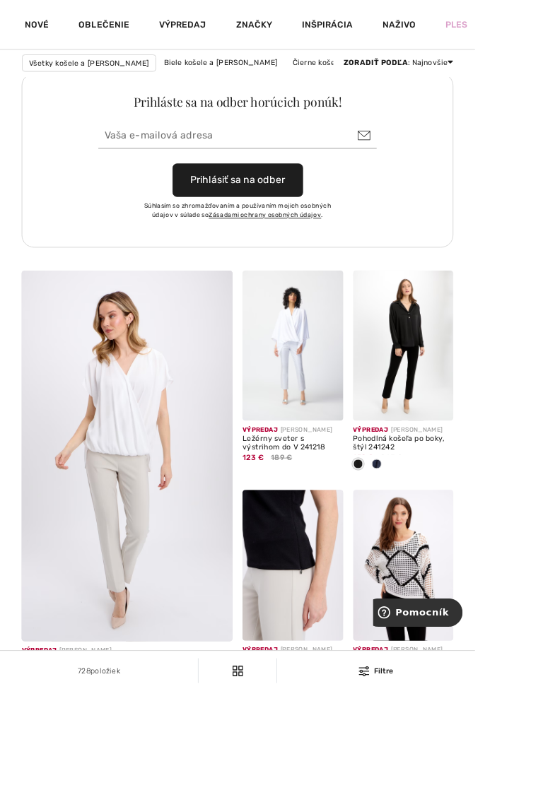
scroll to position [1968, 0]
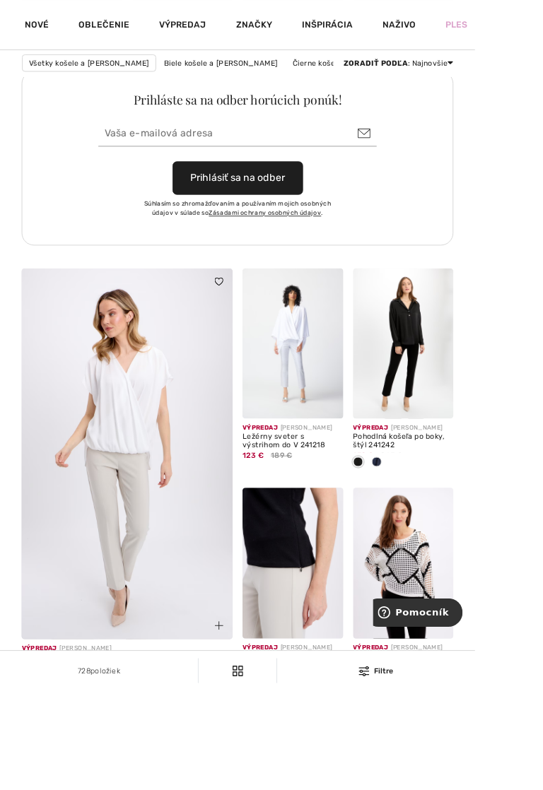
click at [117, 661] on img at bounding box center [145, 524] width 289 height 434
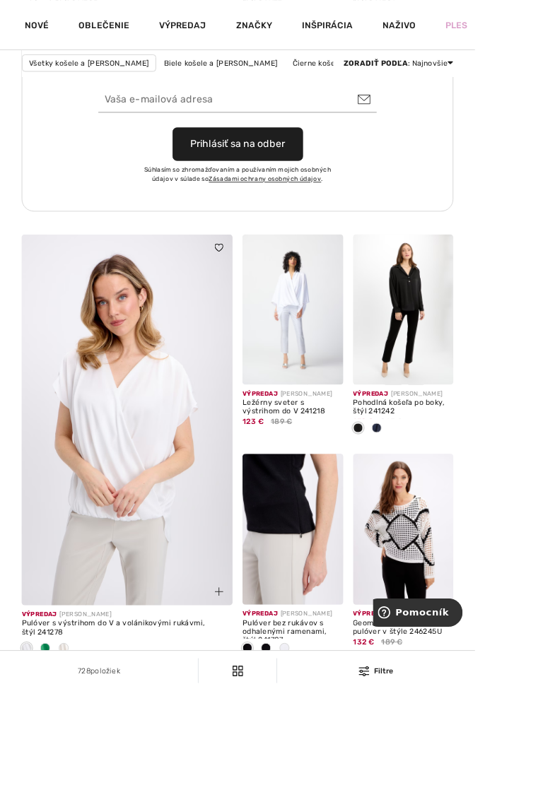
scroll to position [2020, 0]
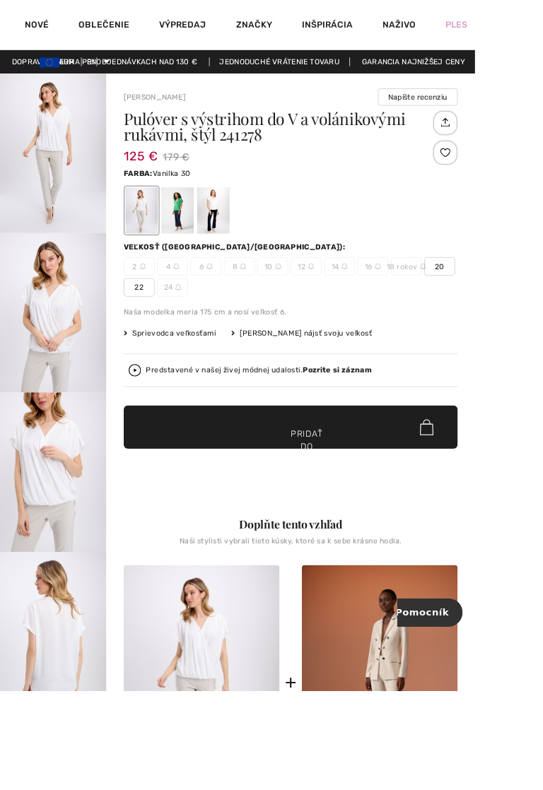
click at [199, 262] on div at bounding box center [202, 240] width 37 height 53
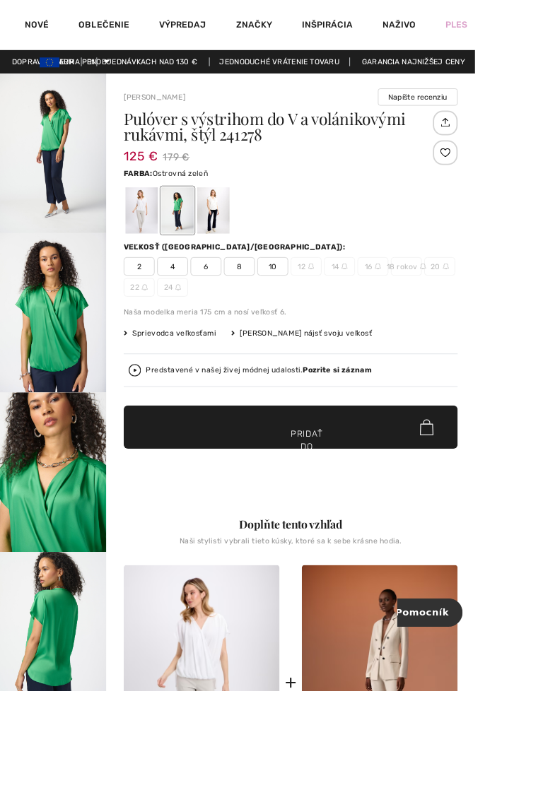
click at [245, 254] on div at bounding box center [243, 240] width 37 height 53
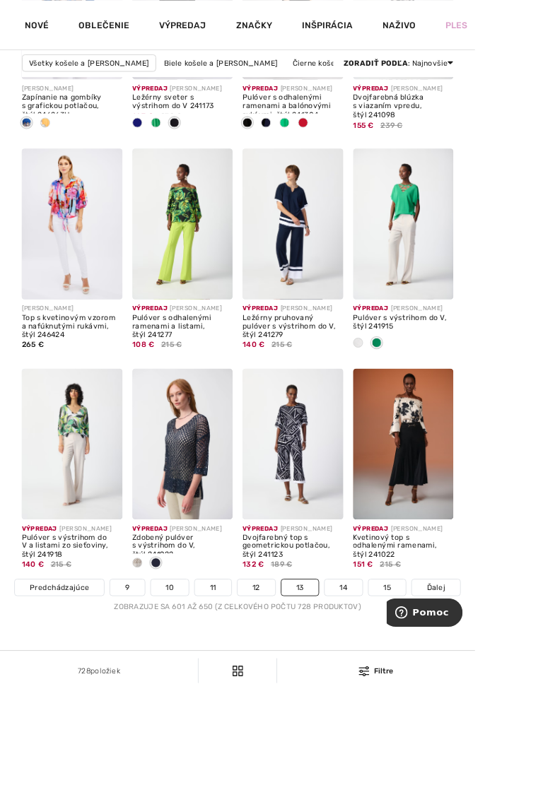
scroll to position [3482, 0]
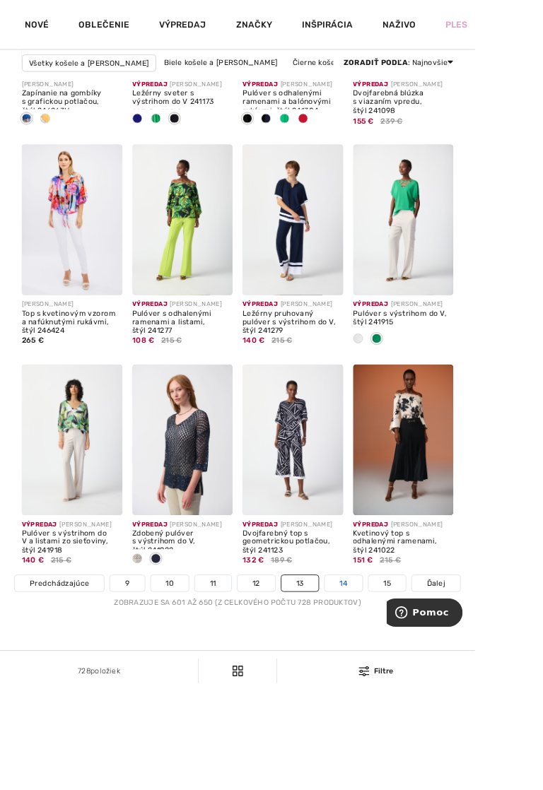
click at [380, 676] on link "14" at bounding box center [392, 667] width 43 height 18
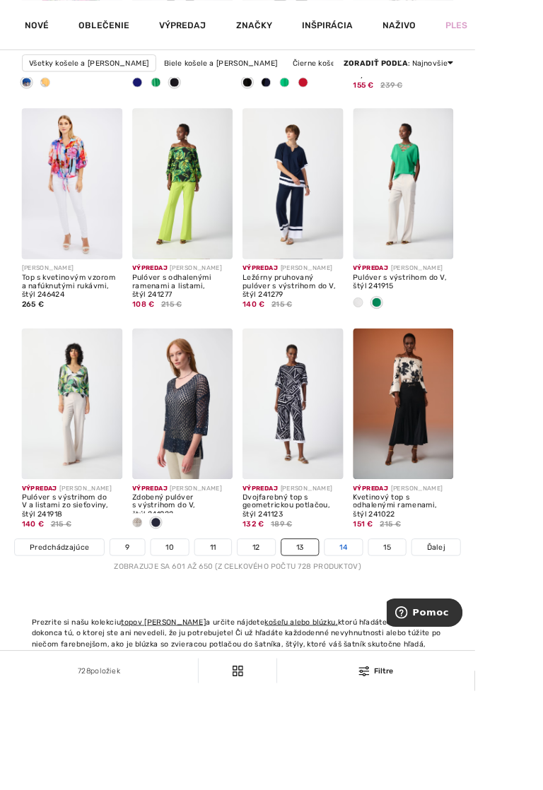
scroll to position [3534, 0]
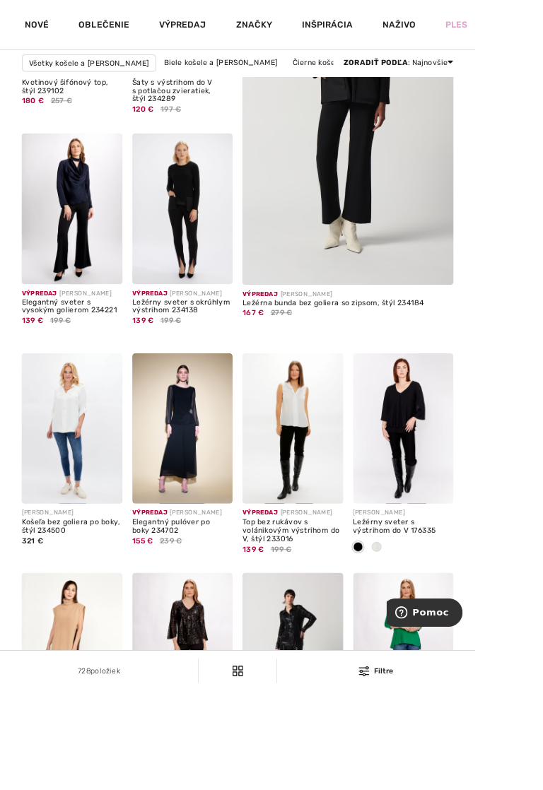
scroll to position [287, 0]
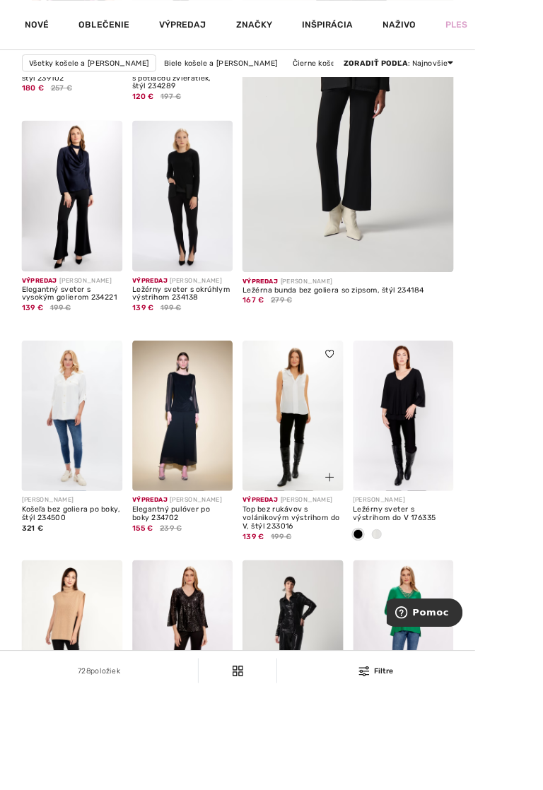
click at [332, 502] on img at bounding box center [334, 475] width 115 height 172
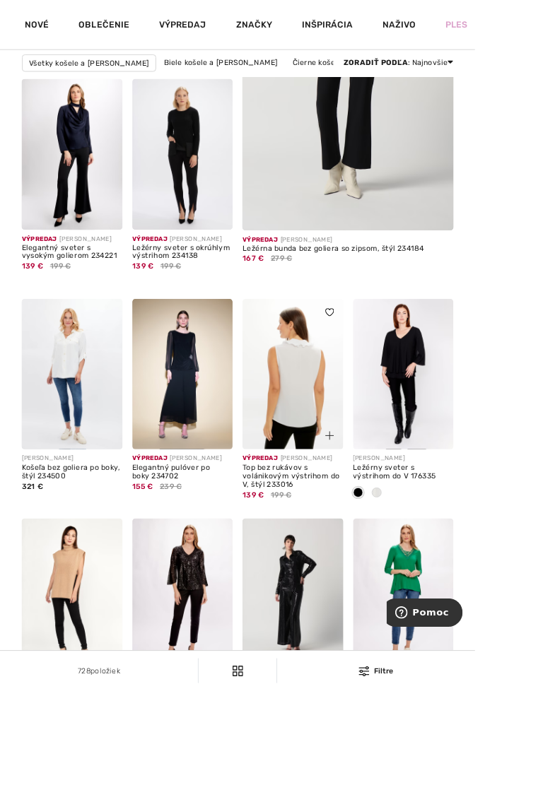
scroll to position [338, 0]
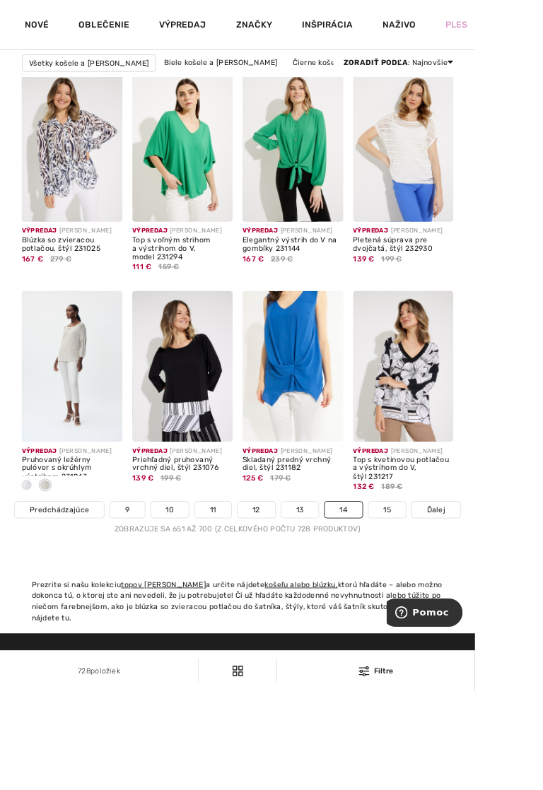
scroll to position [3568, 0]
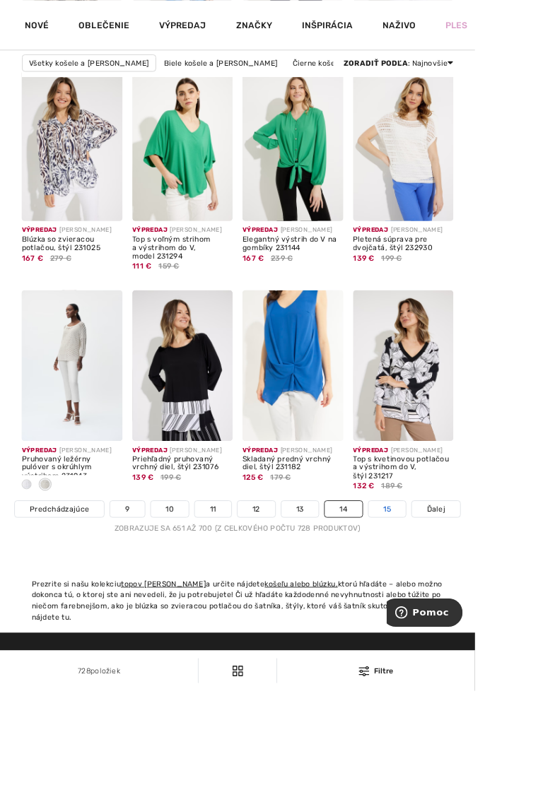
click at [452, 591] on link "15" at bounding box center [442, 581] width 43 height 18
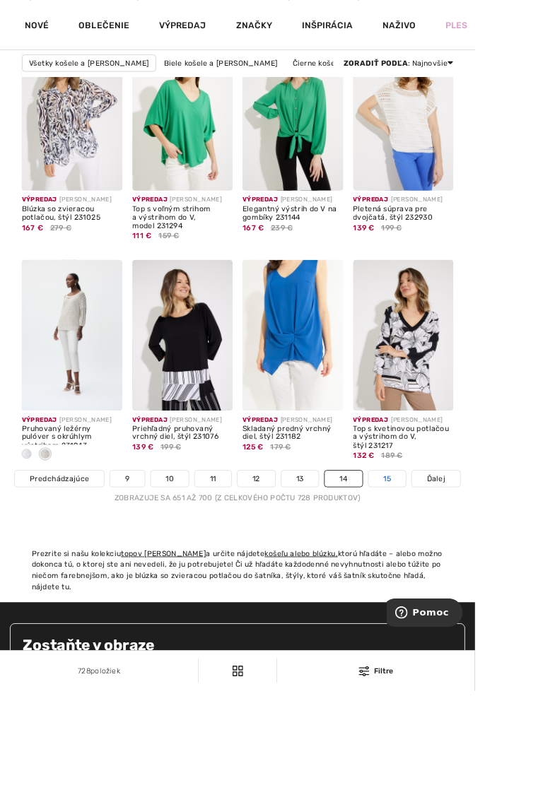
scroll to position [3619, 0]
